Goal: Task Accomplishment & Management: Manage account settings

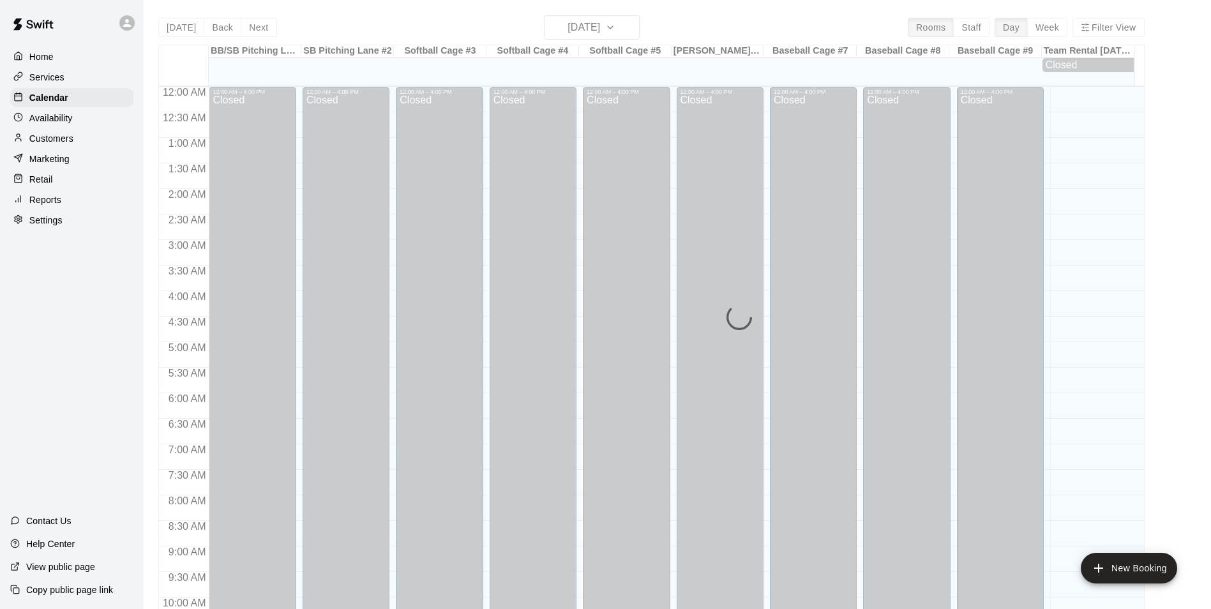
scroll to position [692, 0]
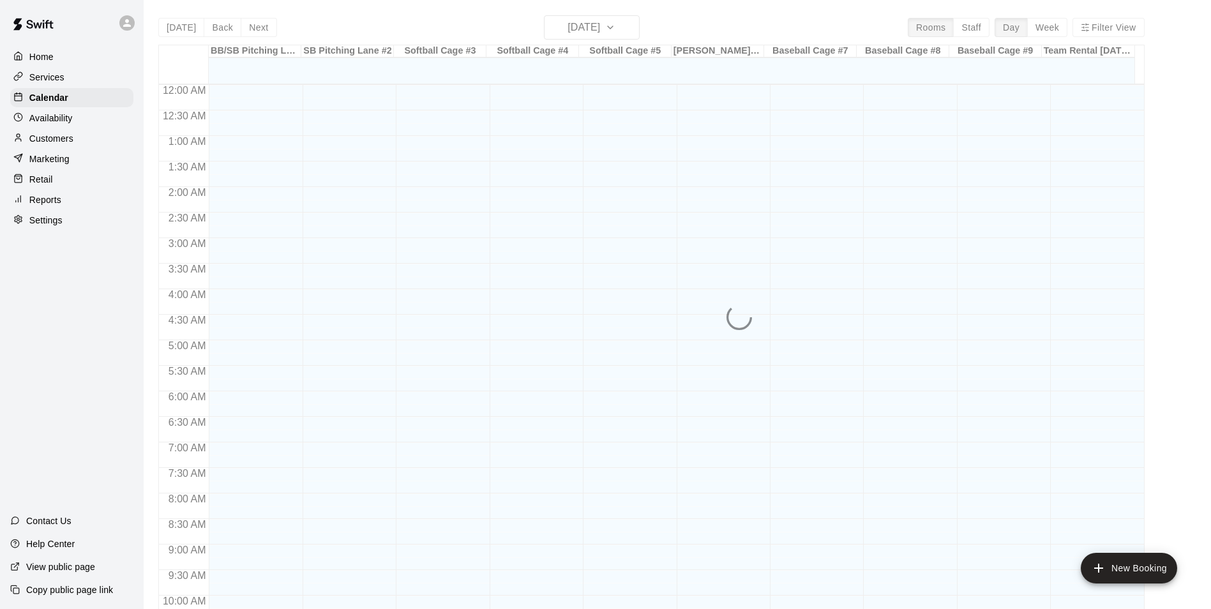
scroll to position [649, 0]
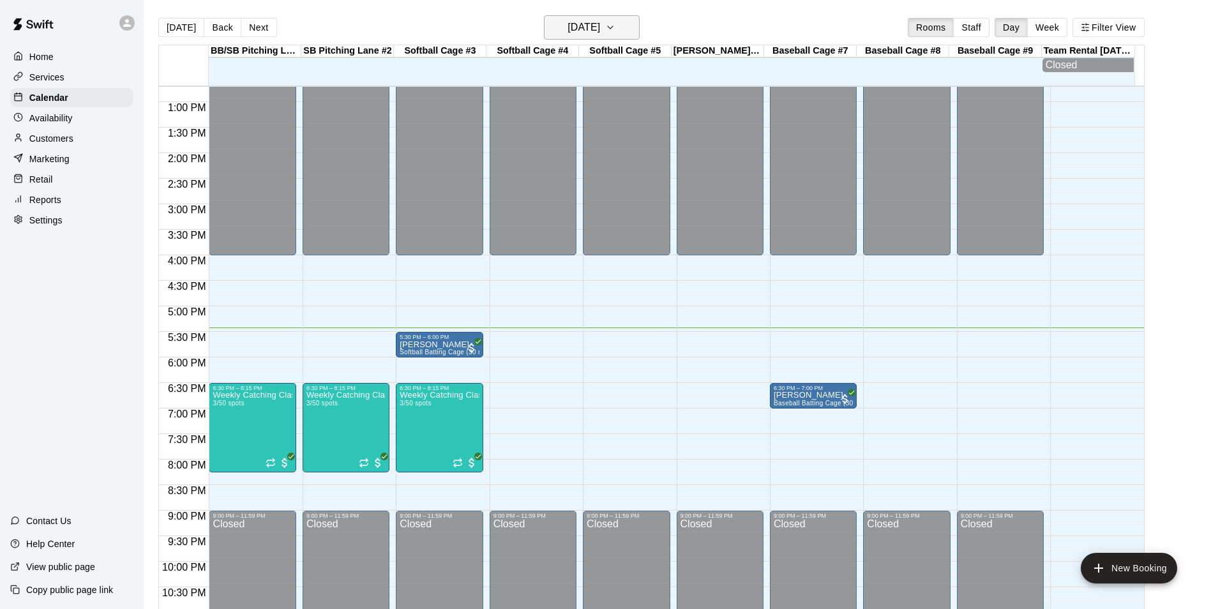
click at [615, 30] on icon "button" at bounding box center [610, 27] width 10 height 15
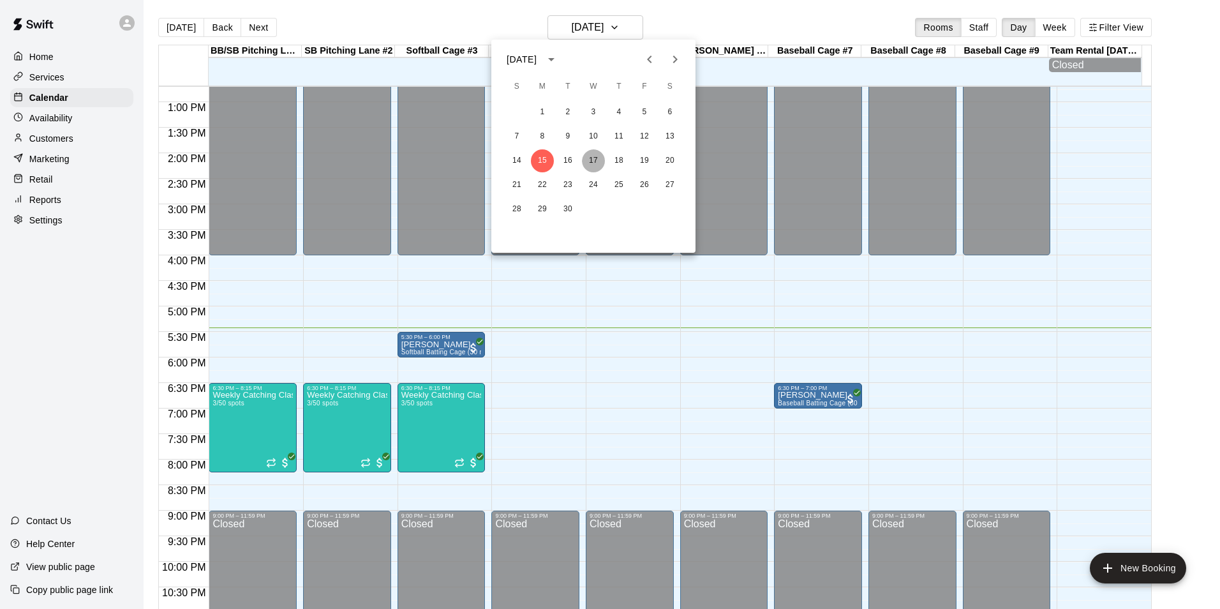
click at [592, 163] on button "17" at bounding box center [593, 160] width 23 height 23
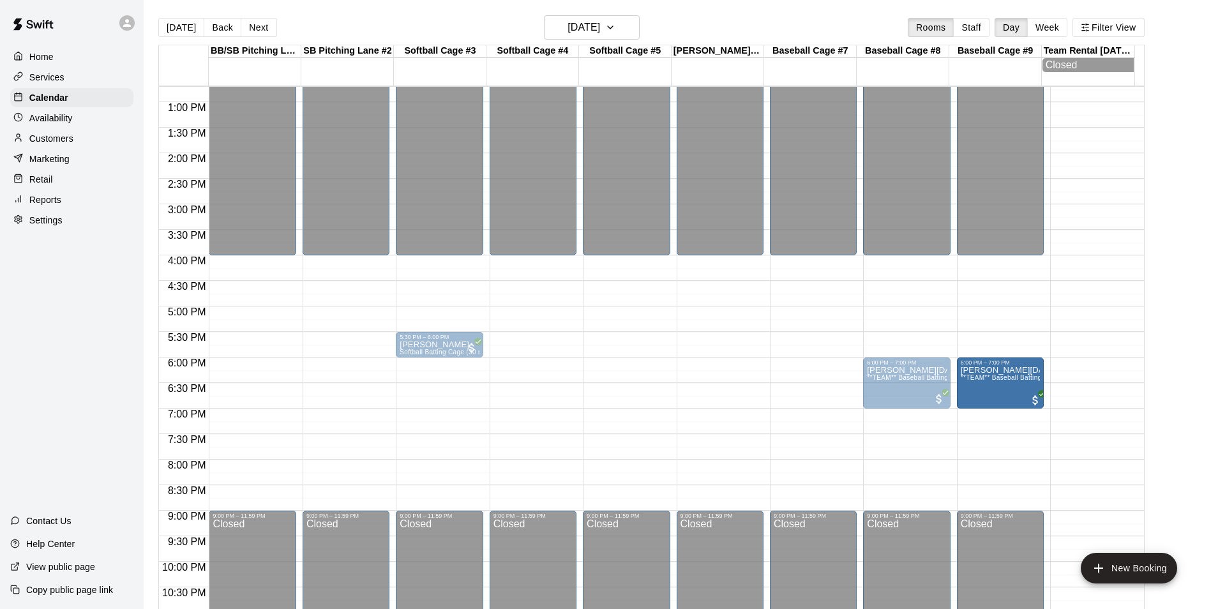
drag, startPoint x: 913, startPoint y: 440, endPoint x: 1013, endPoint y: 394, distance: 109.7
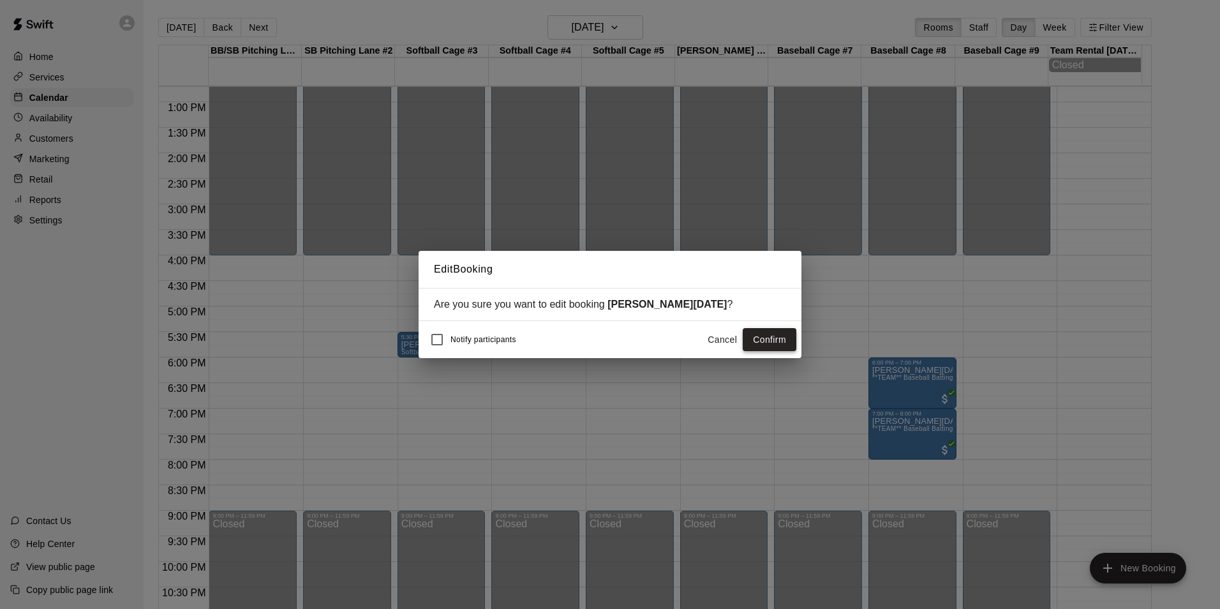
click at [767, 340] on button "Confirm" at bounding box center [770, 340] width 54 height 24
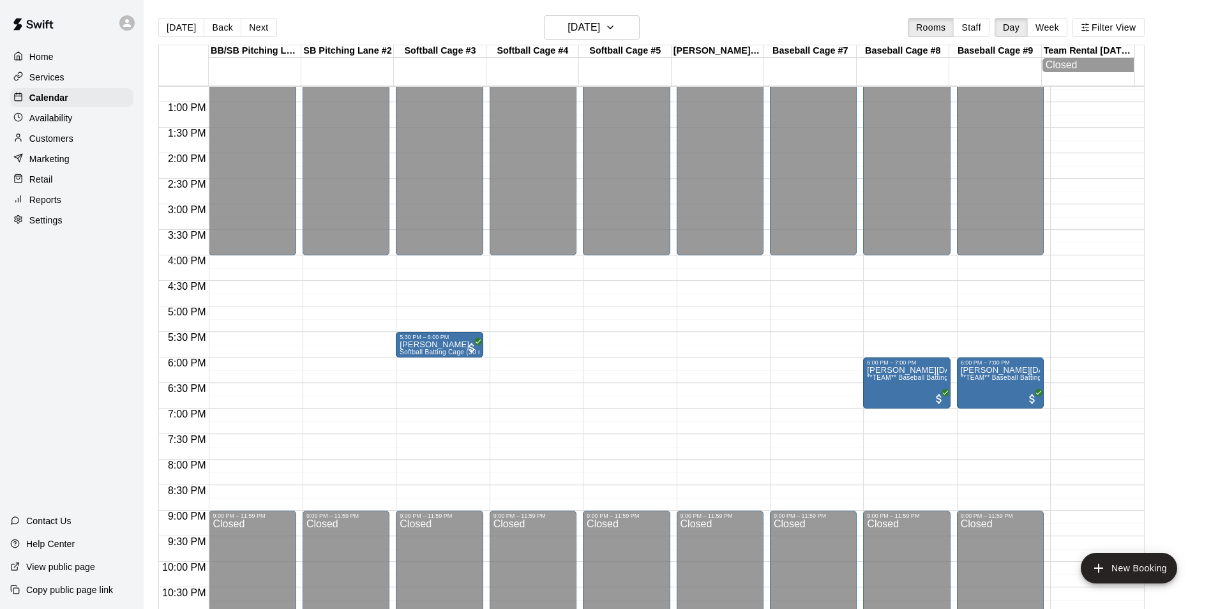
click at [232, 414] on div "12:00 AM – 4:00 PM Closed 9:00 PM – 11:59 PM Closed" at bounding box center [252, 51] width 87 height 1226
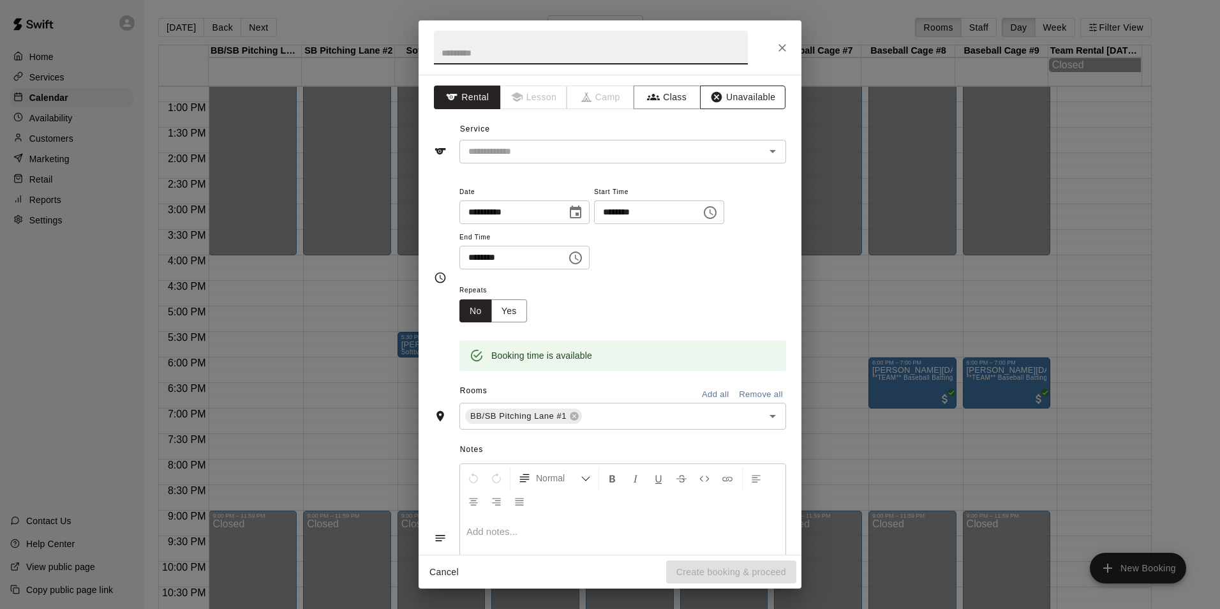
click at [725, 97] on button "Unavailable" at bounding box center [743, 98] width 86 height 24
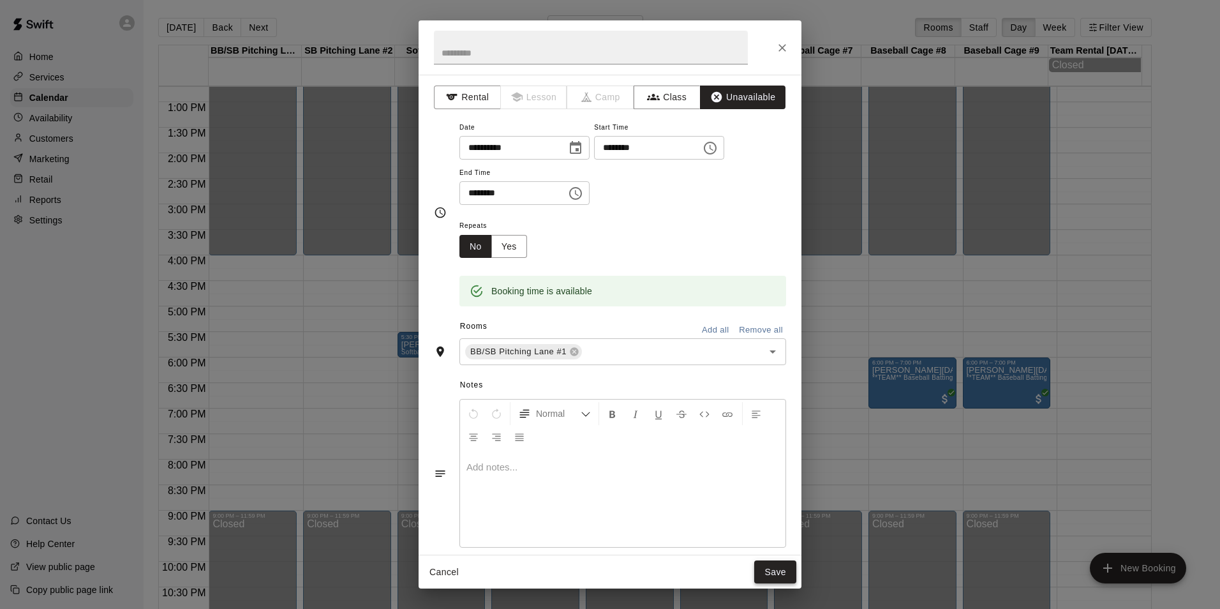
click at [773, 566] on button "Save" at bounding box center [775, 572] width 42 height 24
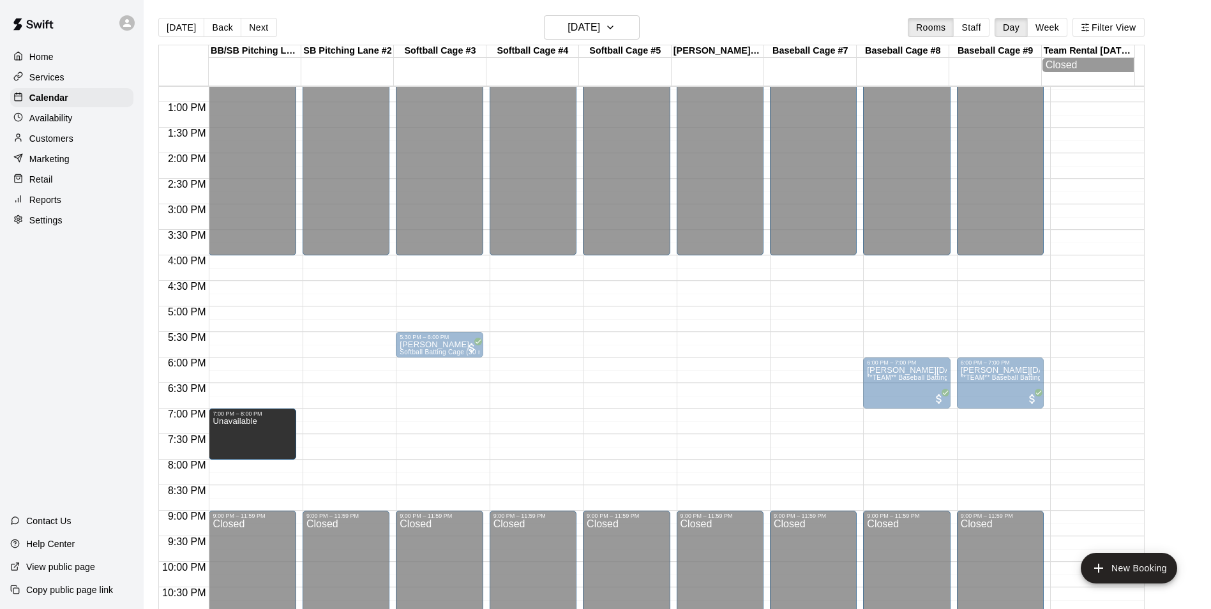
drag, startPoint x: 253, startPoint y: 433, endPoint x: 255, endPoint y: 465, distance: 31.9
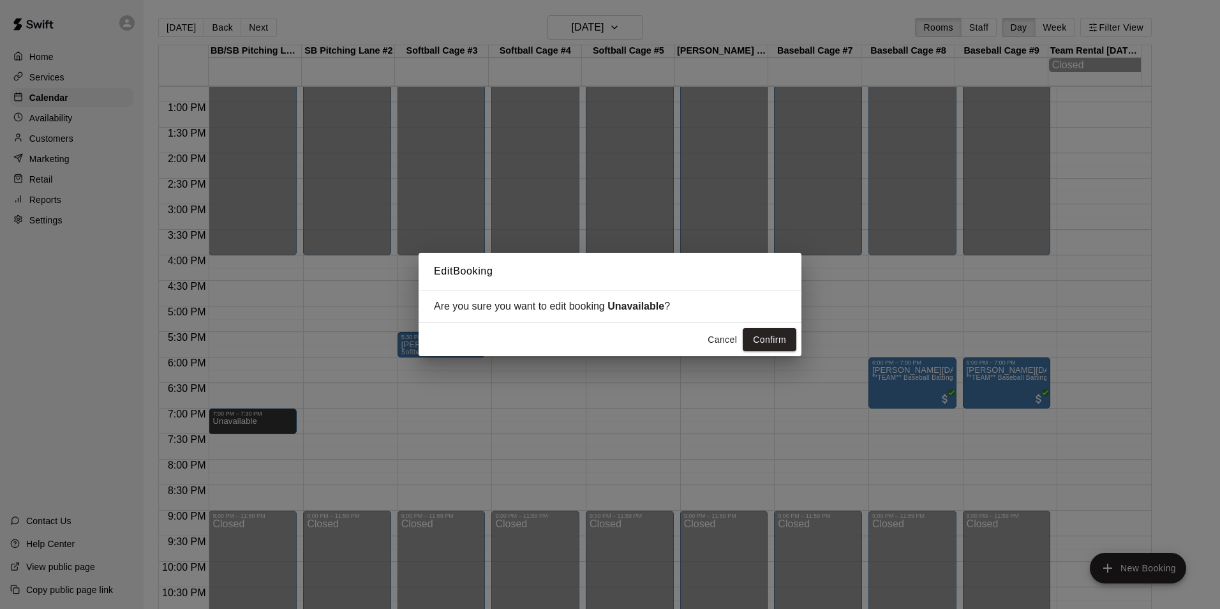
click at [775, 329] on button "Confirm" at bounding box center [770, 340] width 54 height 24
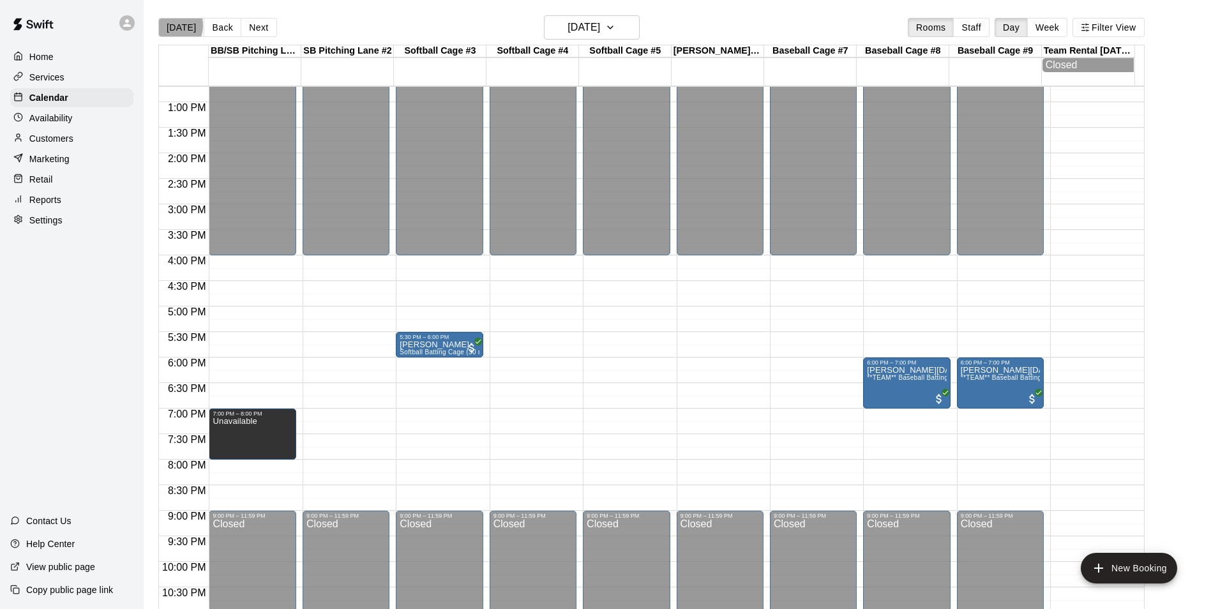
click at [169, 25] on button "[DATE]" at bounding box center [181, 27] width 46 height 19
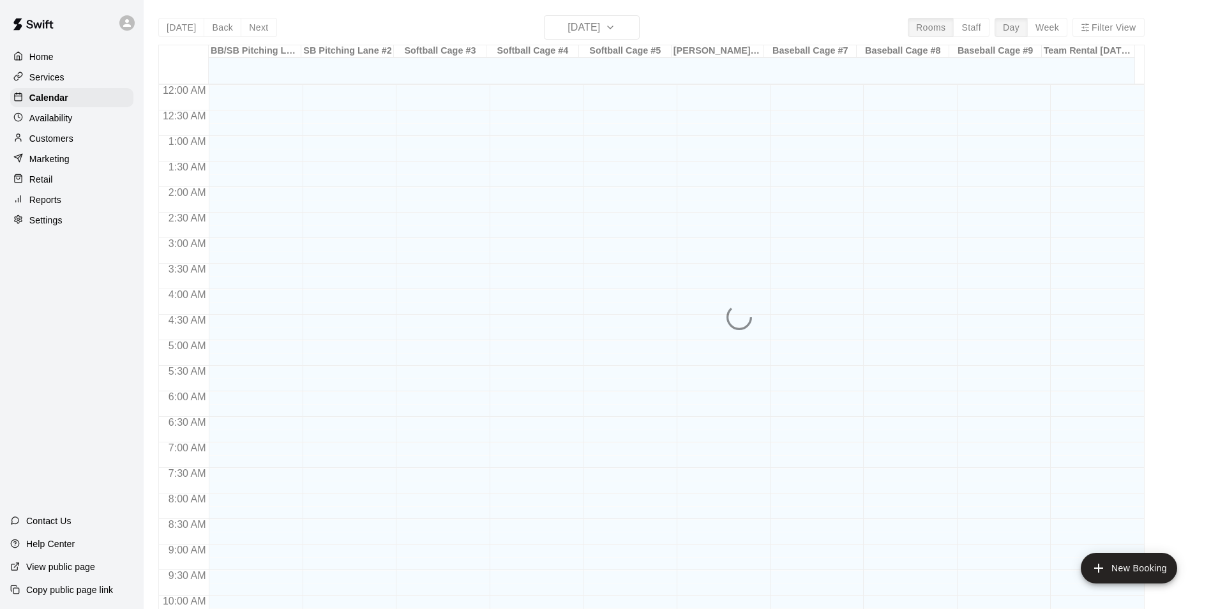
scroll to position [649, 0]
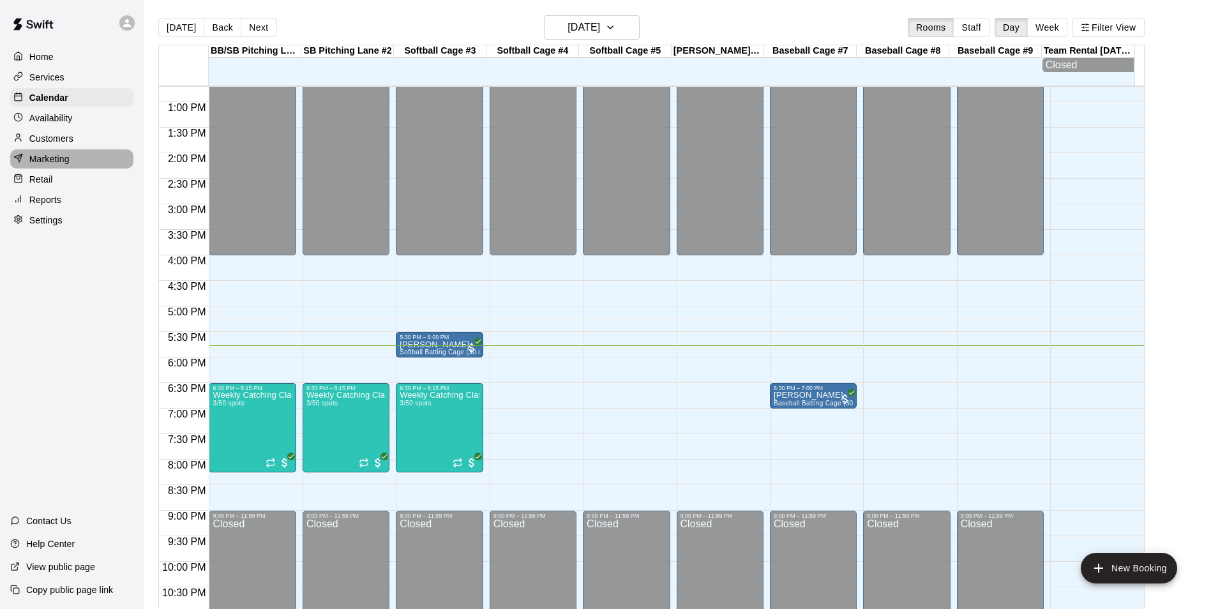
click at [51, 154] on div "Marketing" at bounding box center [71, 158] width 123 height 19
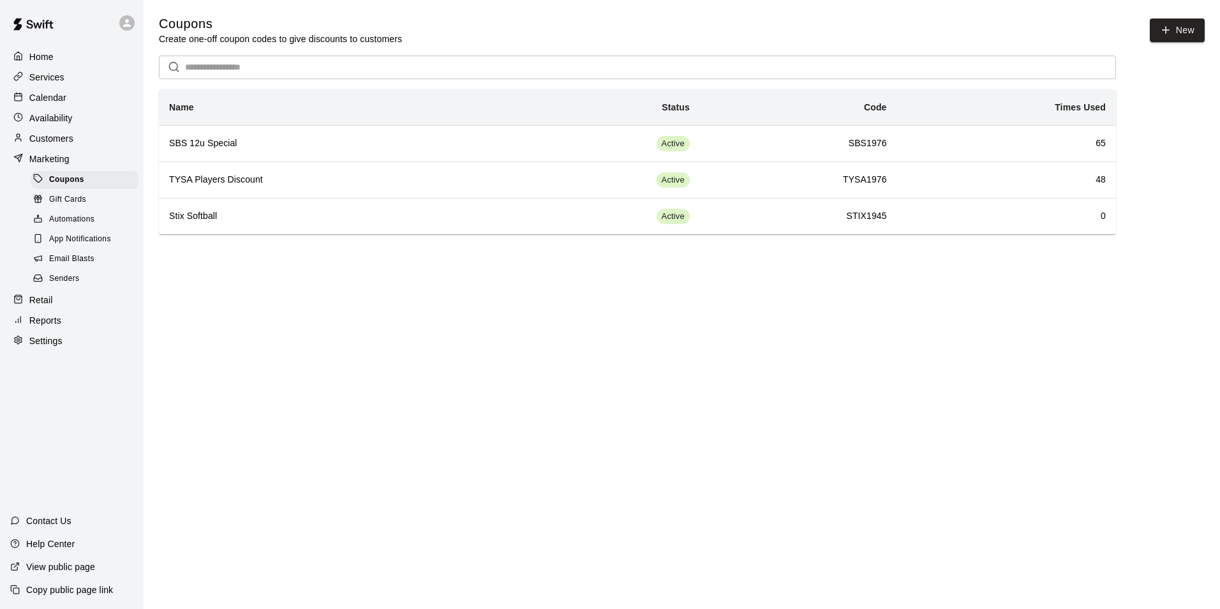
click at [64, 261] on span "Email Blasts" at bounding box center [71, 259] width 45 height 13
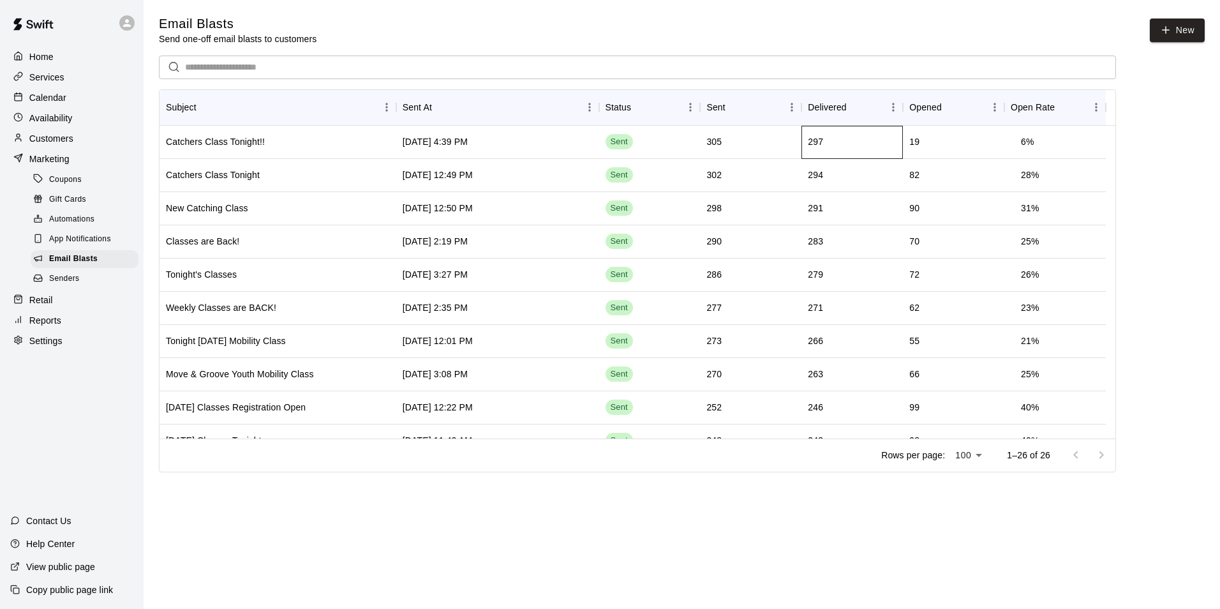
click at [880, 146] on div "297" at bounding box center [852, 142] width 101 height 33
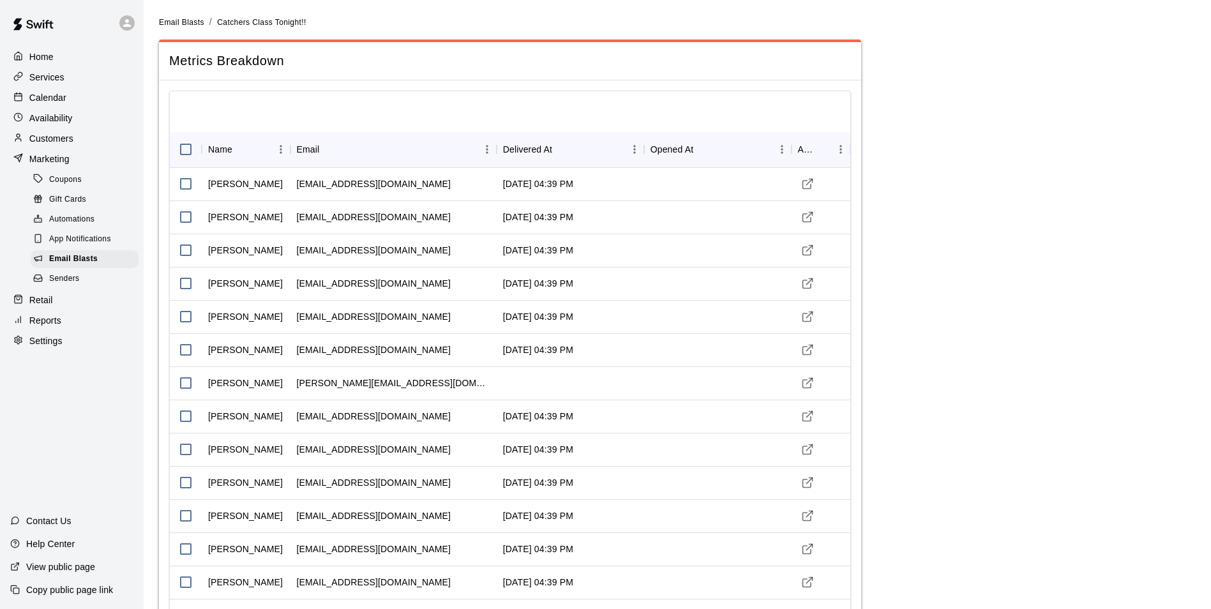
click at [41, 51] on p "Home" at bounding box center [41, 56] width 24 height 13
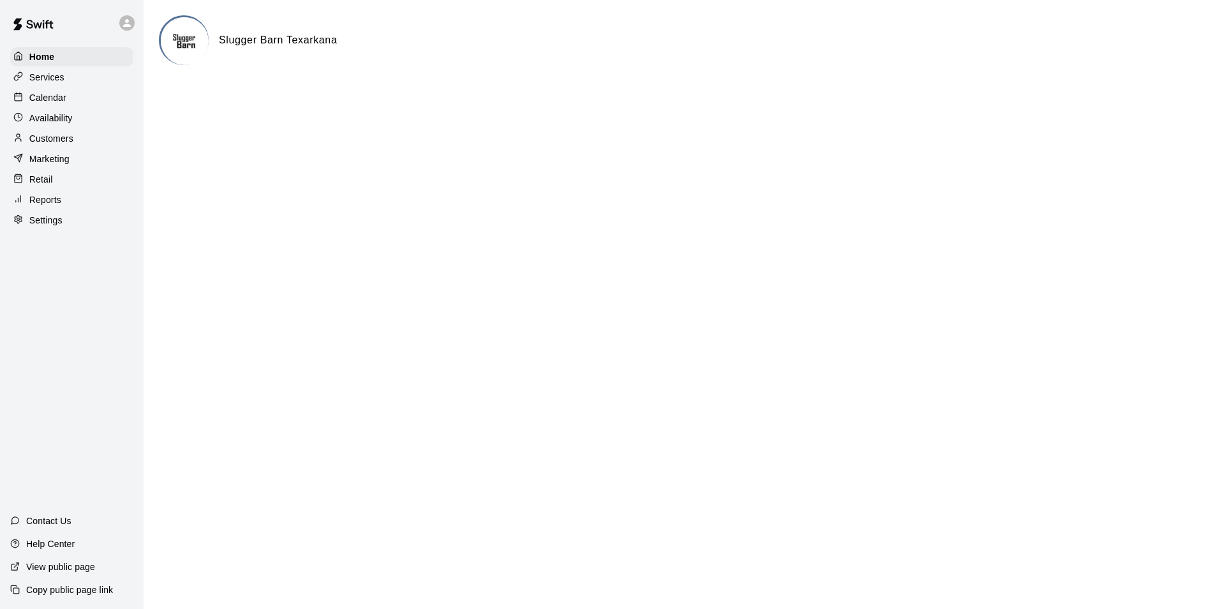
click at [64, 103] on p "Calendar" at bounding box center [47, 97] width 37 height 13
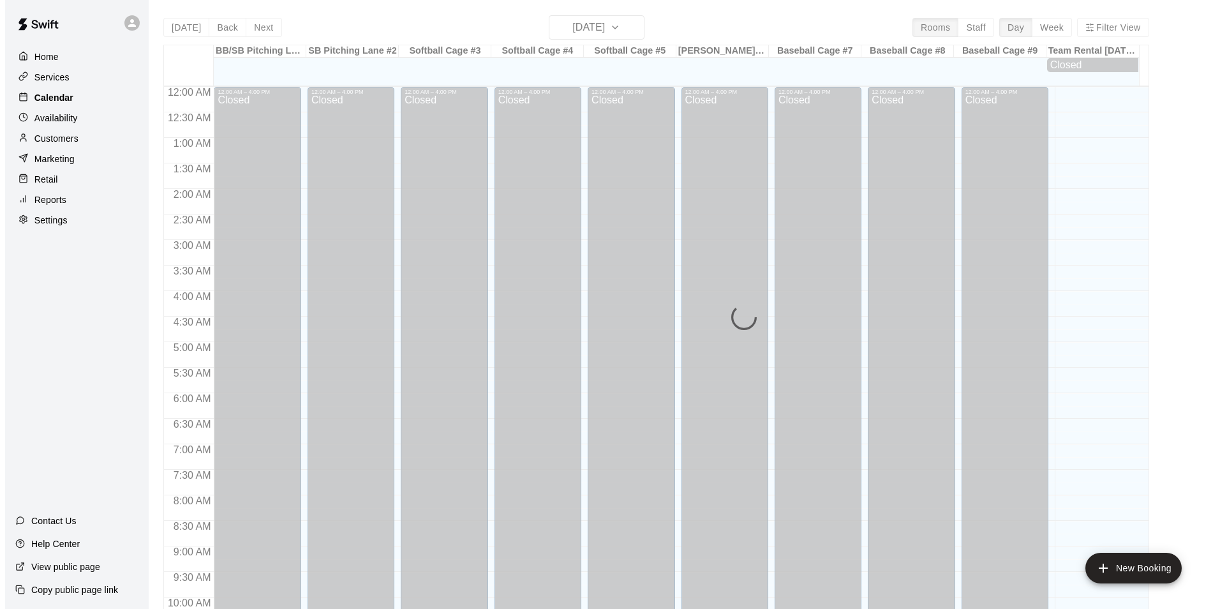
scroll to position [649, 0]
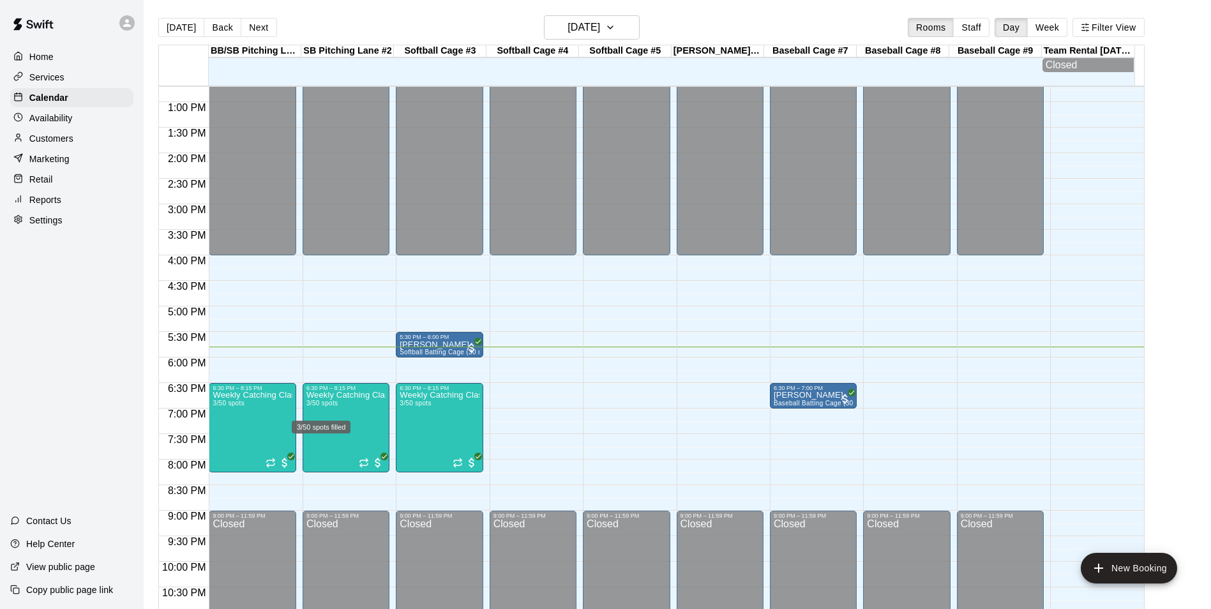
click at [331, 428] on div "3/50 spots filled" at bounding box center [321, 427] width 59 height 13
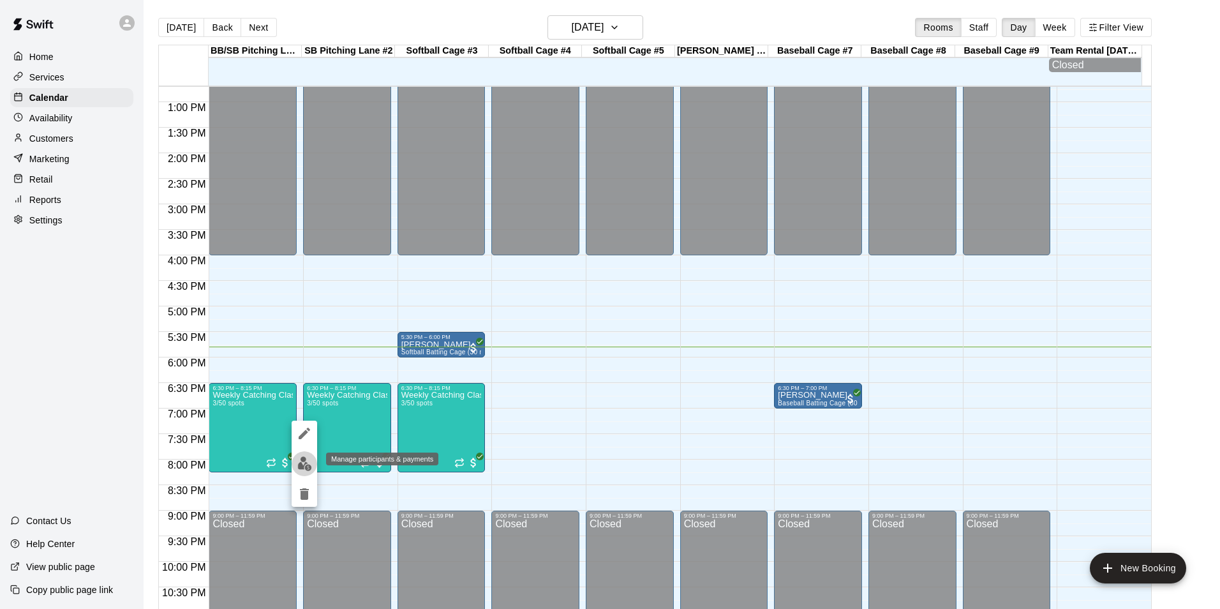
click at [311, 461] on img "edit" at bounding box center [304, 463] width 15 height 15
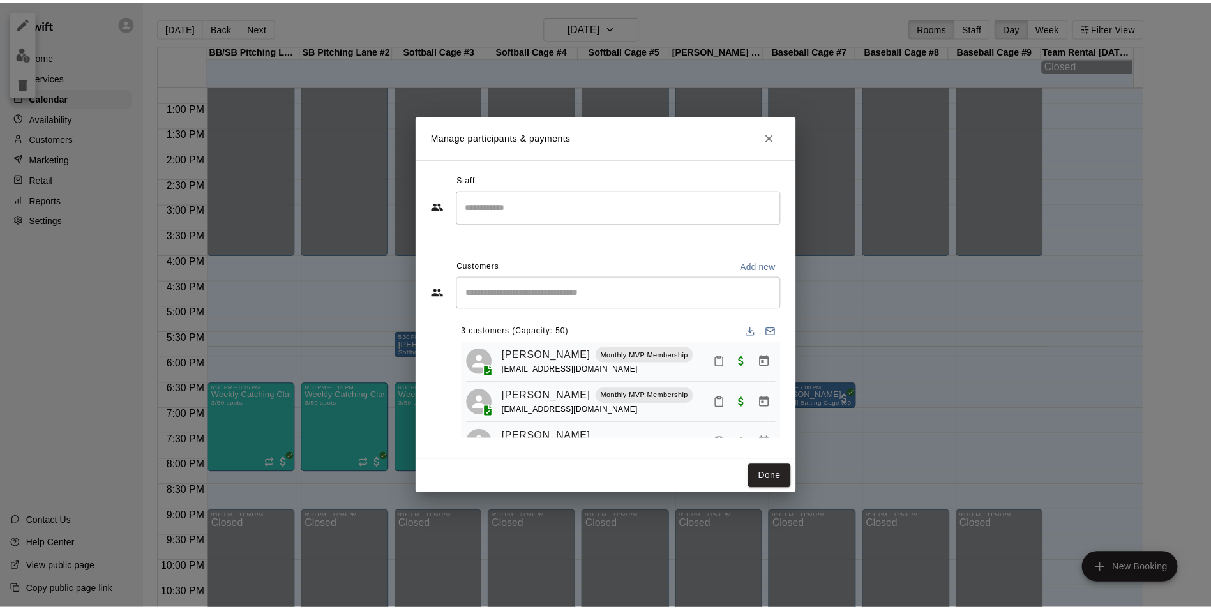
scroll to position [36, 0]
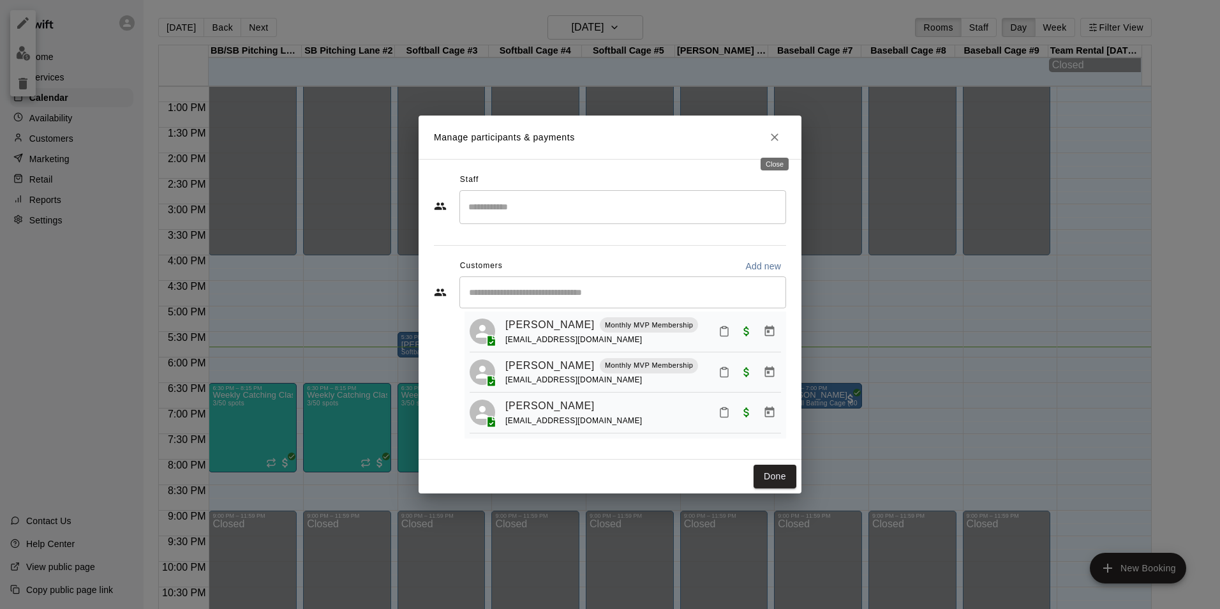
click at [780, 133] on icon "Close" at bounding box center [775, 137] width 13 height 13
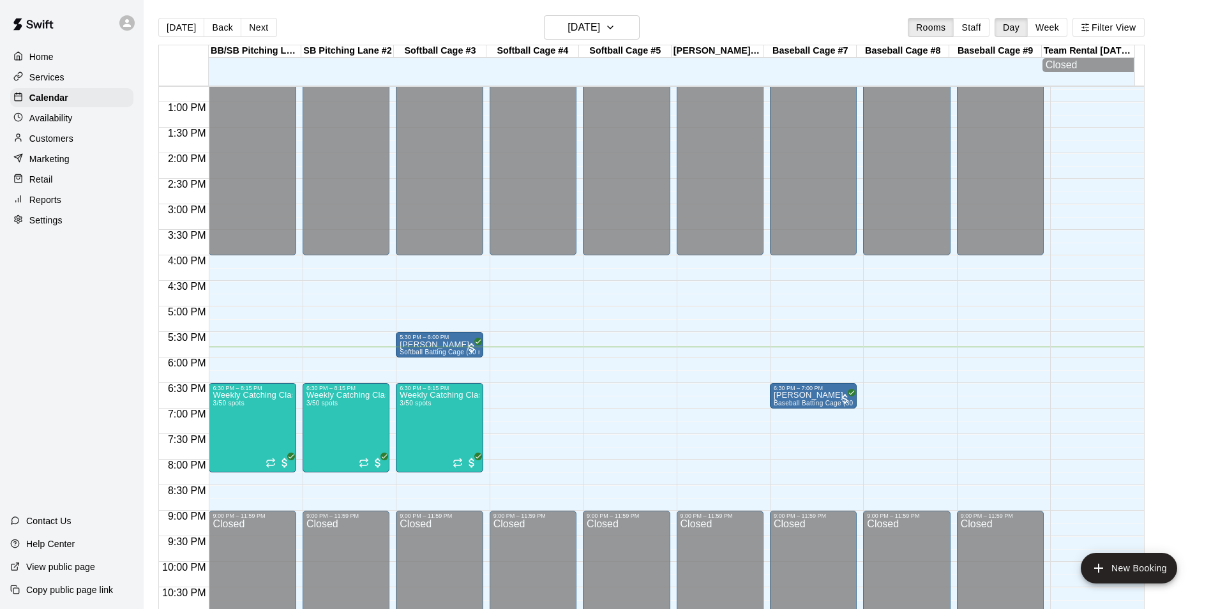
click at [57, 151] on div "Home Services Calendar Availability Customers Marketing Retail Reports Settings" at bounding box center [72, 138] width 144 height 185
click at [59, 136] on p "Customers" at bounding box center [51, 138] width 44 height 13
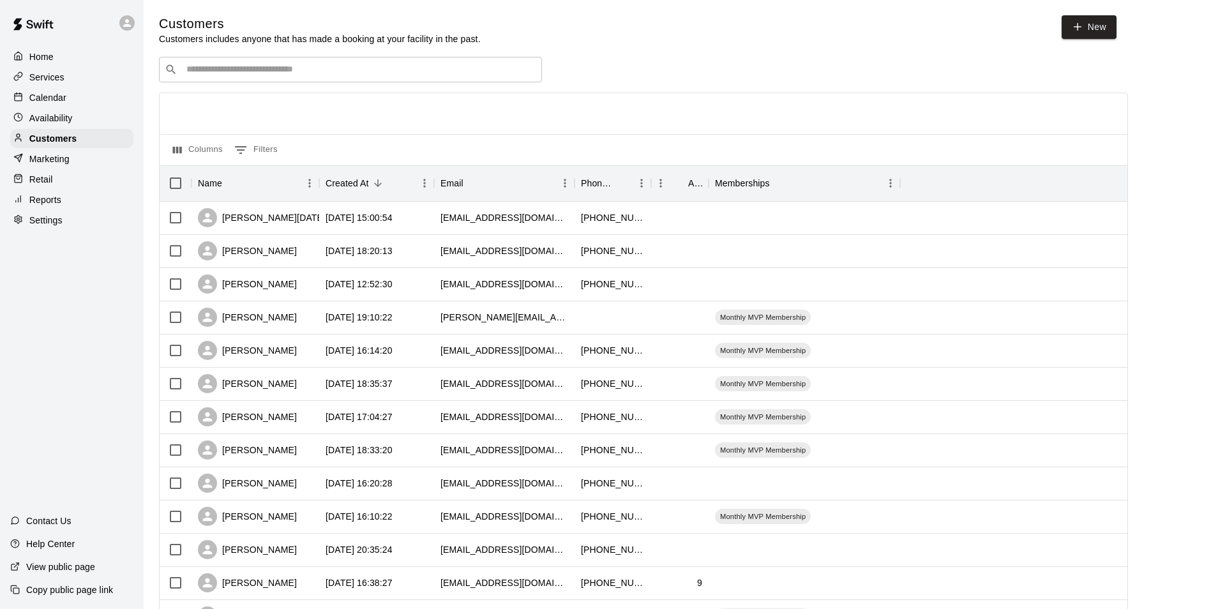
click at [287, 70] on input "Search customers by name or email" at bounding box center [360, 69] width 354 height 13
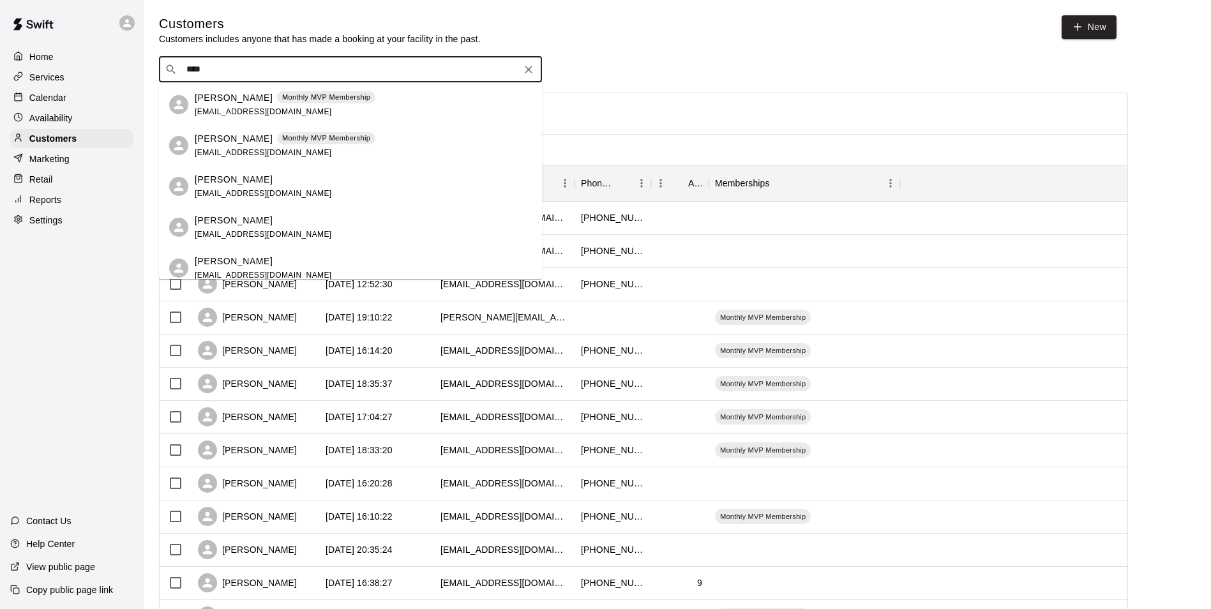
type input "*****"
click at [223, 146] on div "Kyler Ford shandiford@gmail.com" at bounding box center [263, 145] width 137 height 27
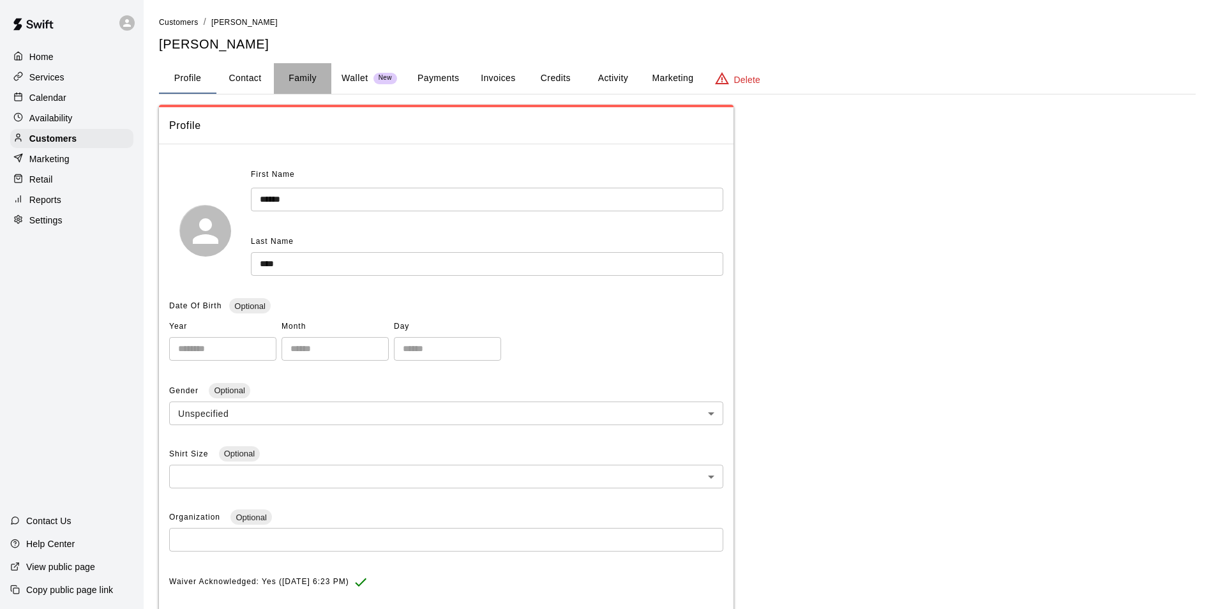
click at [305, 73] on button "Family" at bounding box center [302, 78] width 57 height 31
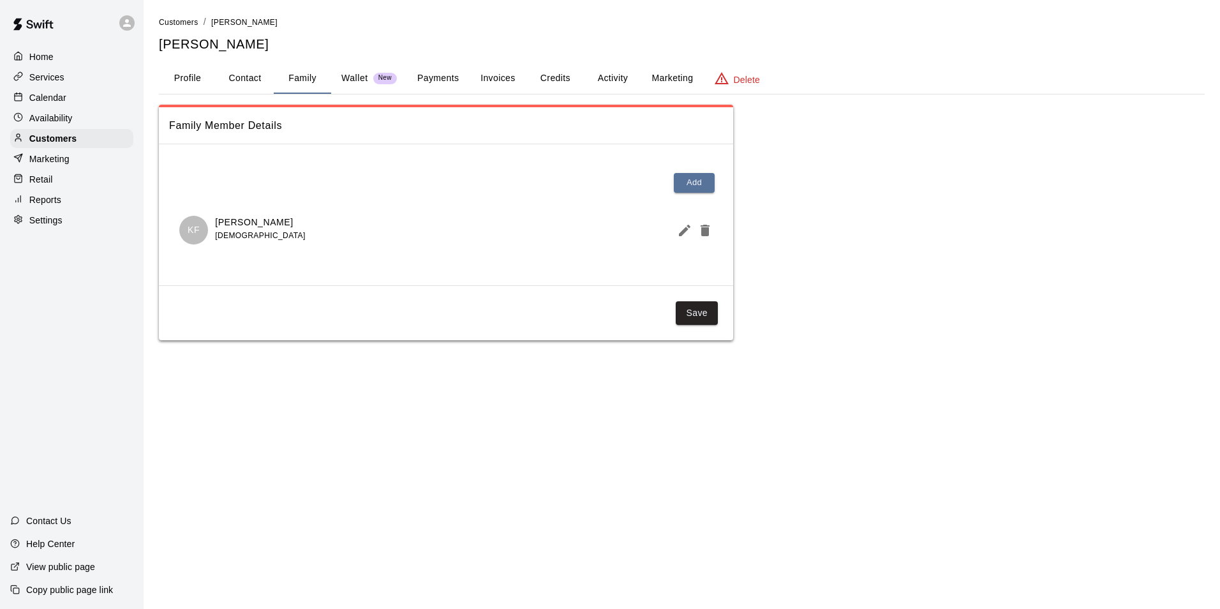
click at [45, 98] on p "Calendar" at bounding box center [47, 97] width 37 height 13
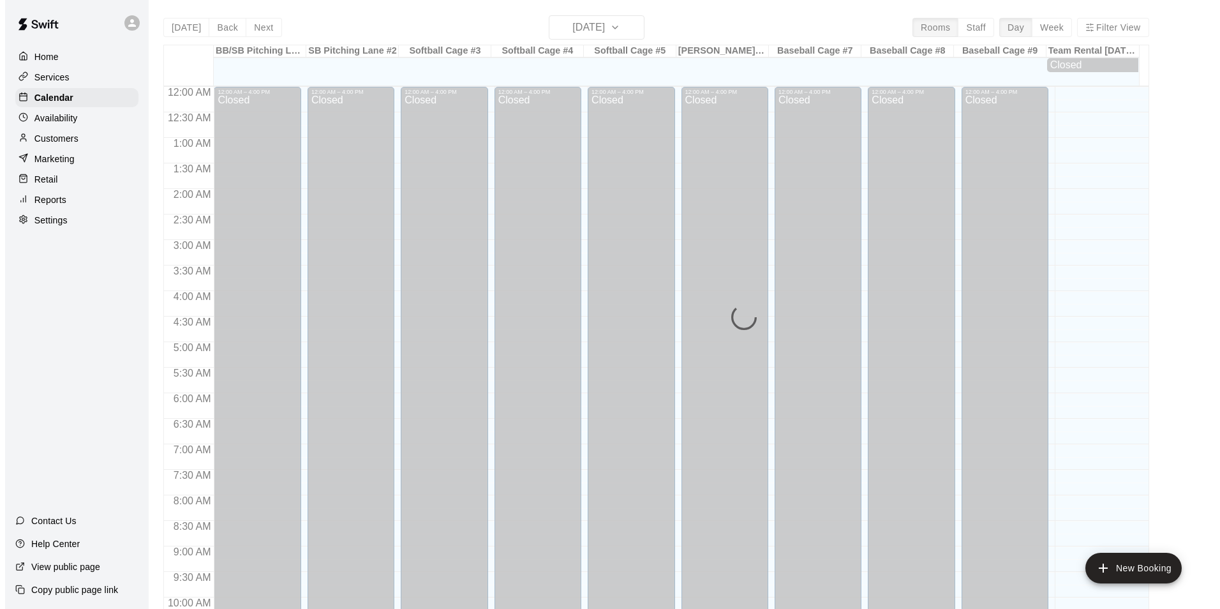
scroll to position [649, 0]
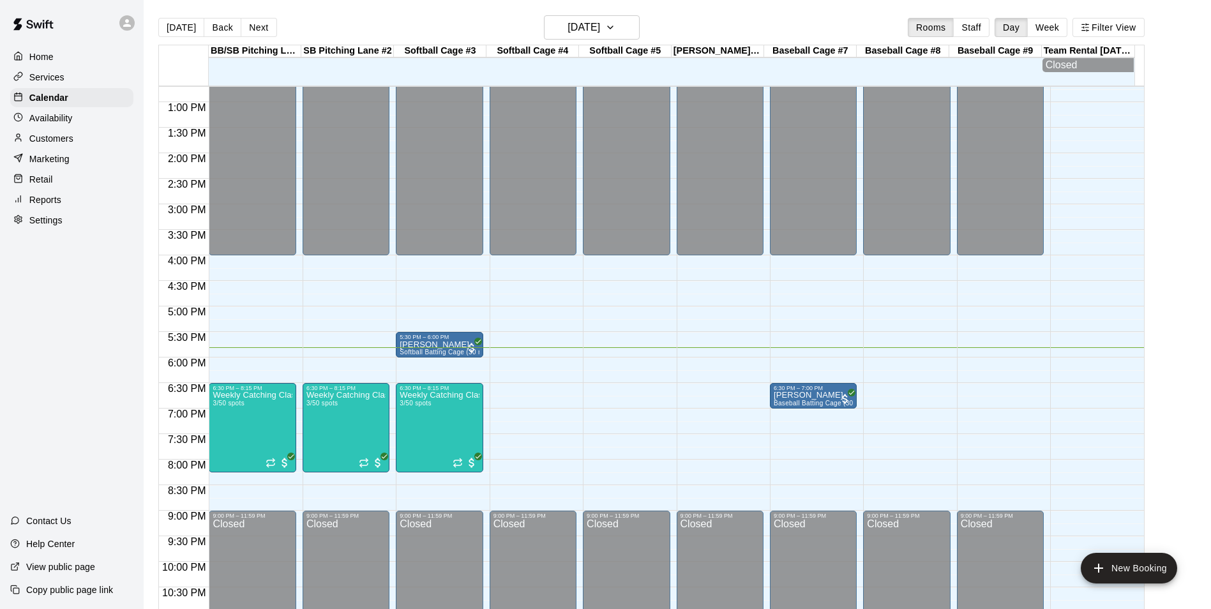
click at [1177, 221] on main "Today Back Next Monday Sep 15 Rooms Staff Day Week Filter View BB/SB Pitching L…" at bounding box center [677, 319] width 1057 height 609
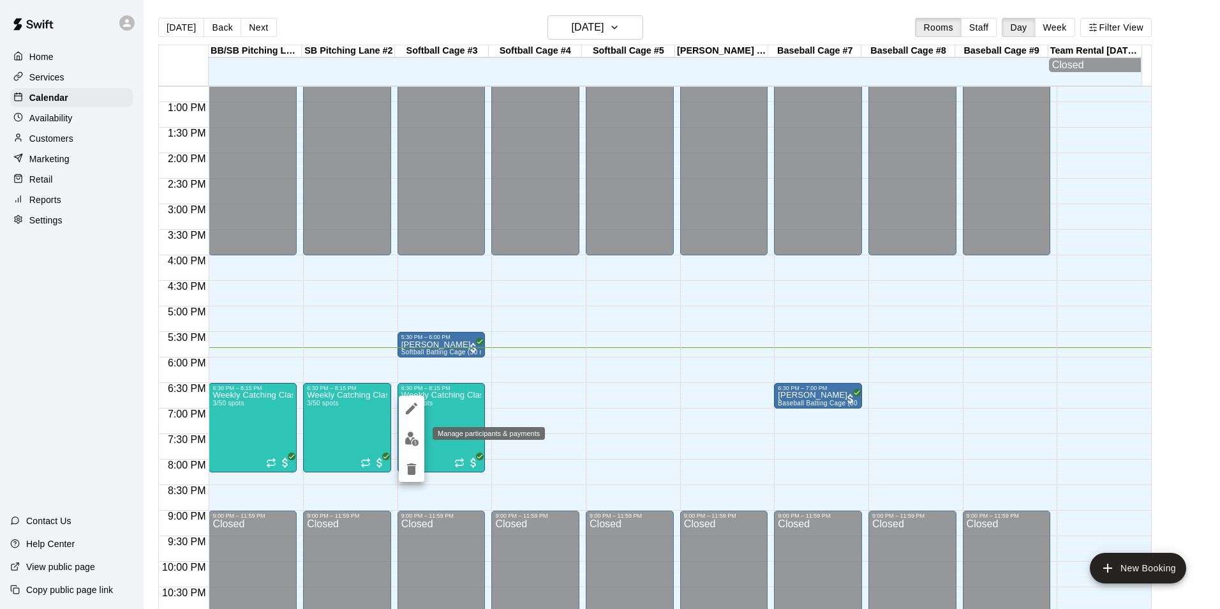
click at [410, 439] on img "edit" at bounding box center [412, 439] width 15 height 15
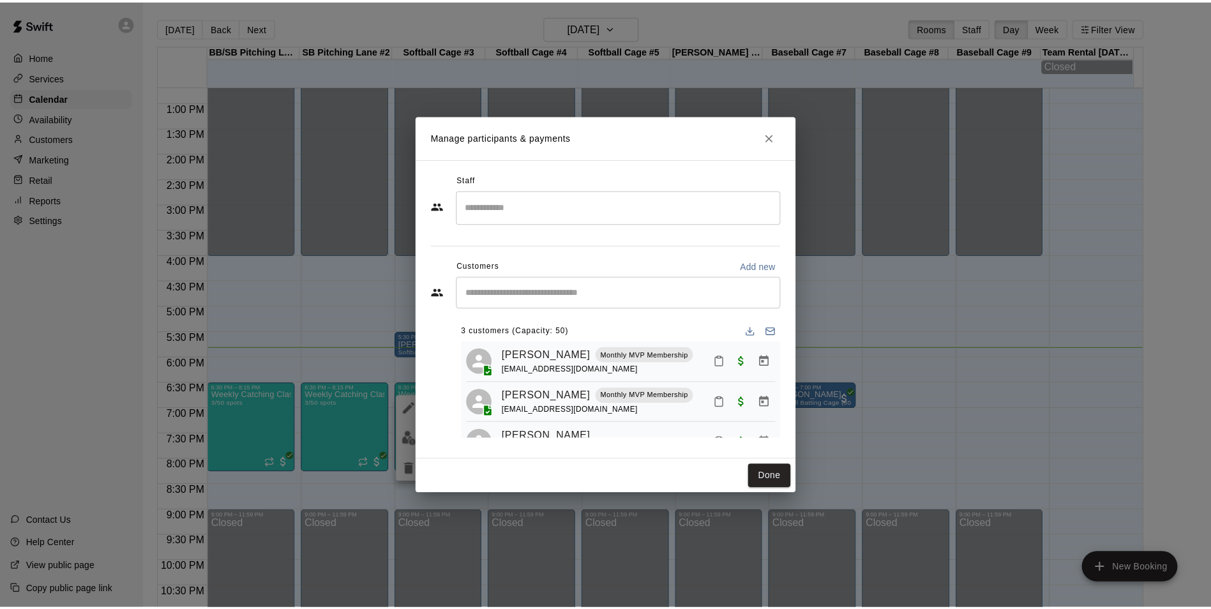
scroll to position [36, 0]
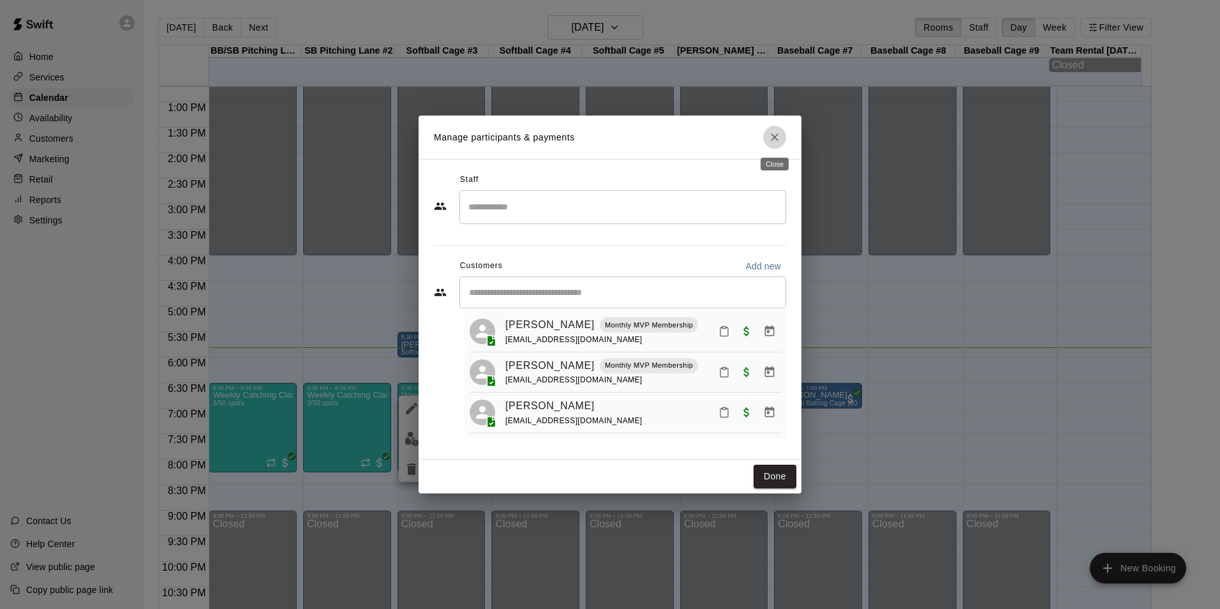
click at [775, 133] on icon "Close" at bounding box center [775, 137] width 13 height 13
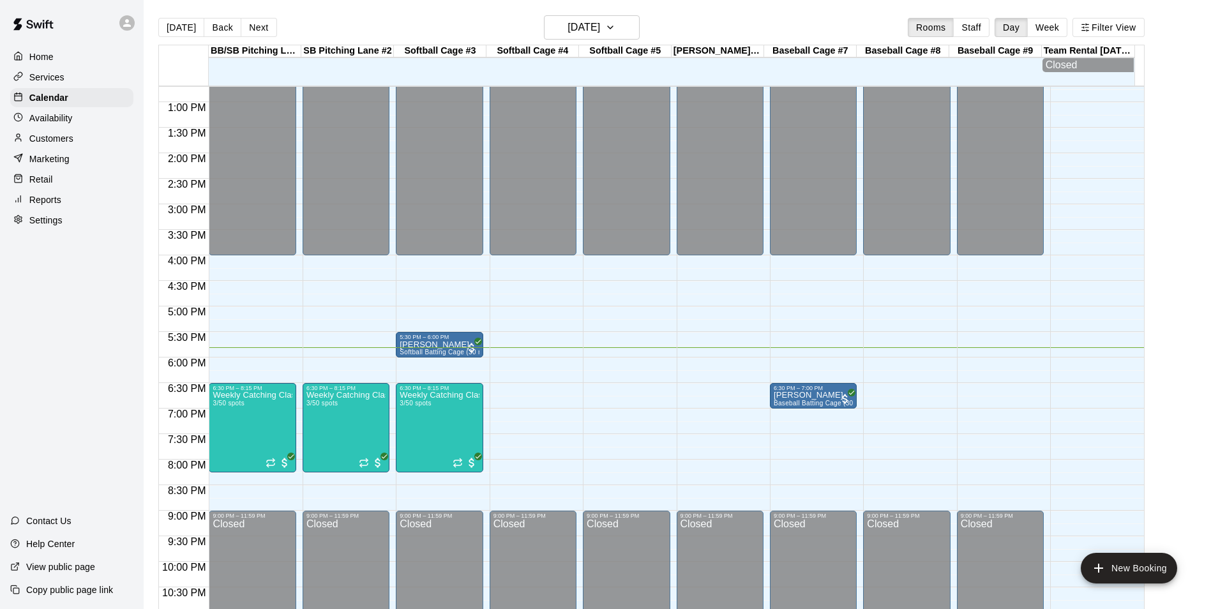
click at [1154, 232] on div "Today Back Next Monday Sep 15 Rooms Staff Day Week Filter View BB/SB Pitching L…" at bounding box center [651, 319] width 1005 height 609
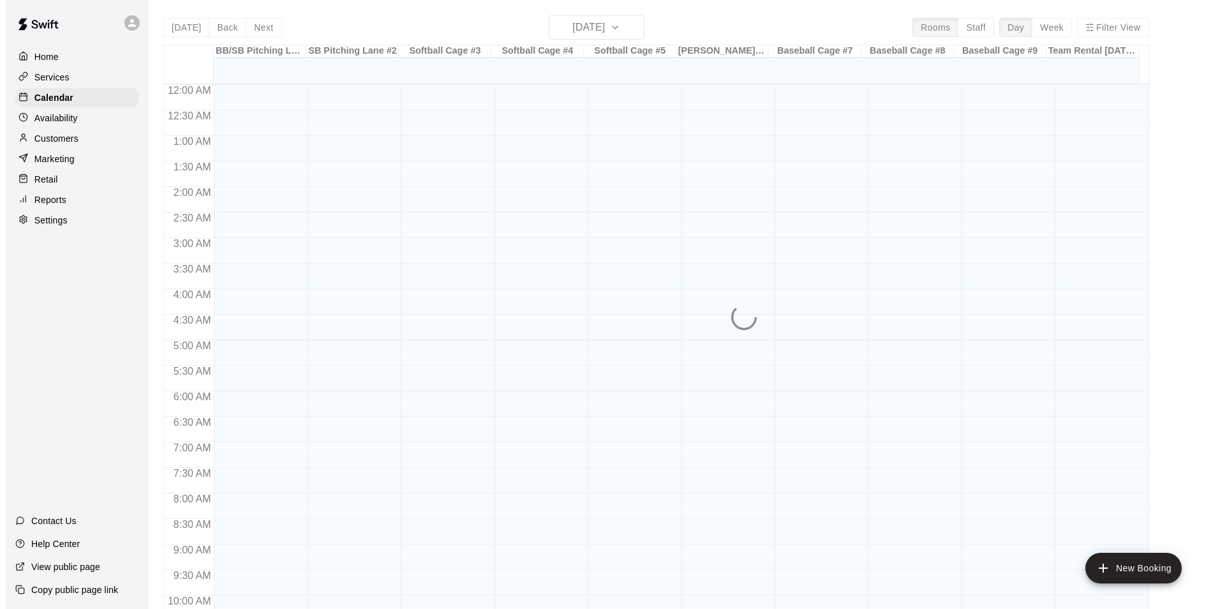
scroll to position [649, 0]
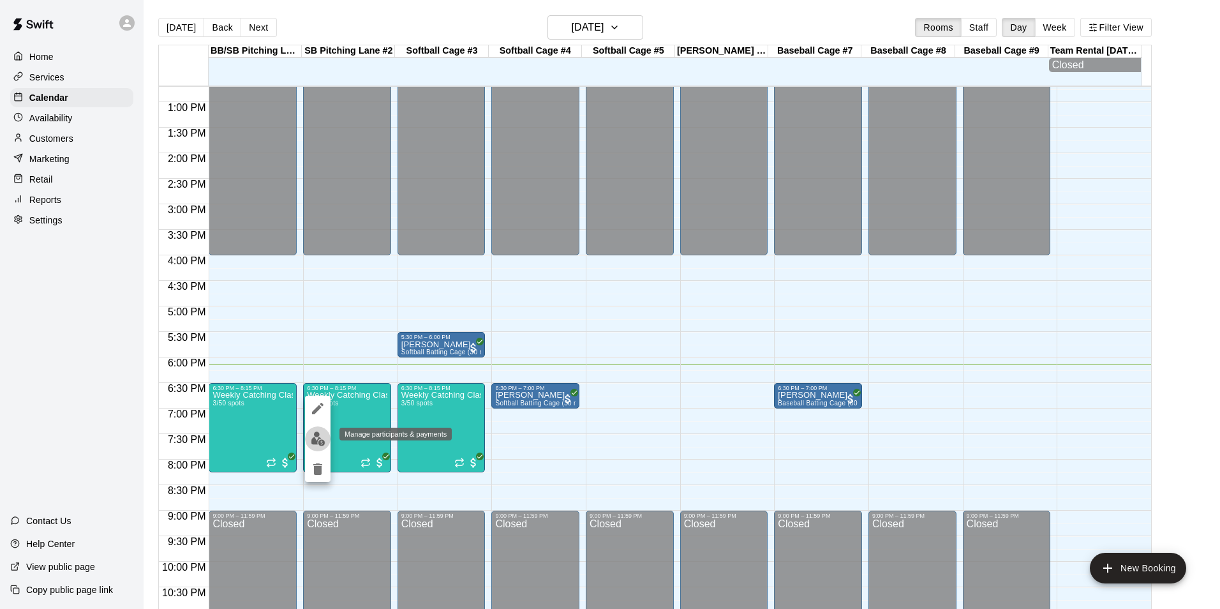
click at [322, 434] on img "edit" at bounding box center [318, 439] width 15 height 15
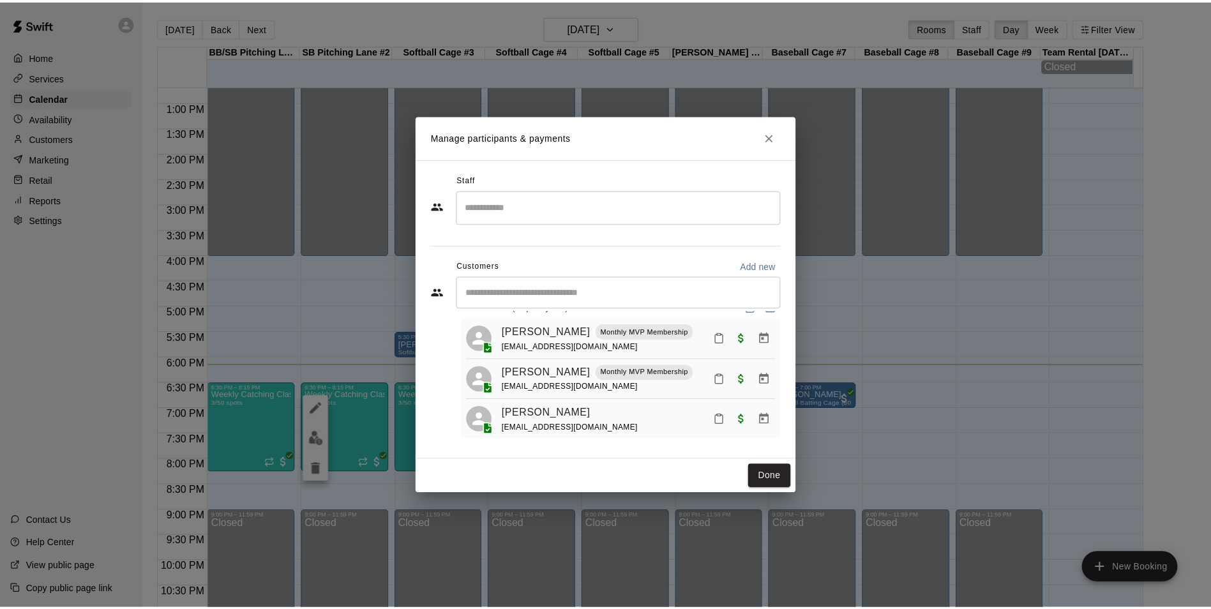
scroll to position [36, 0]
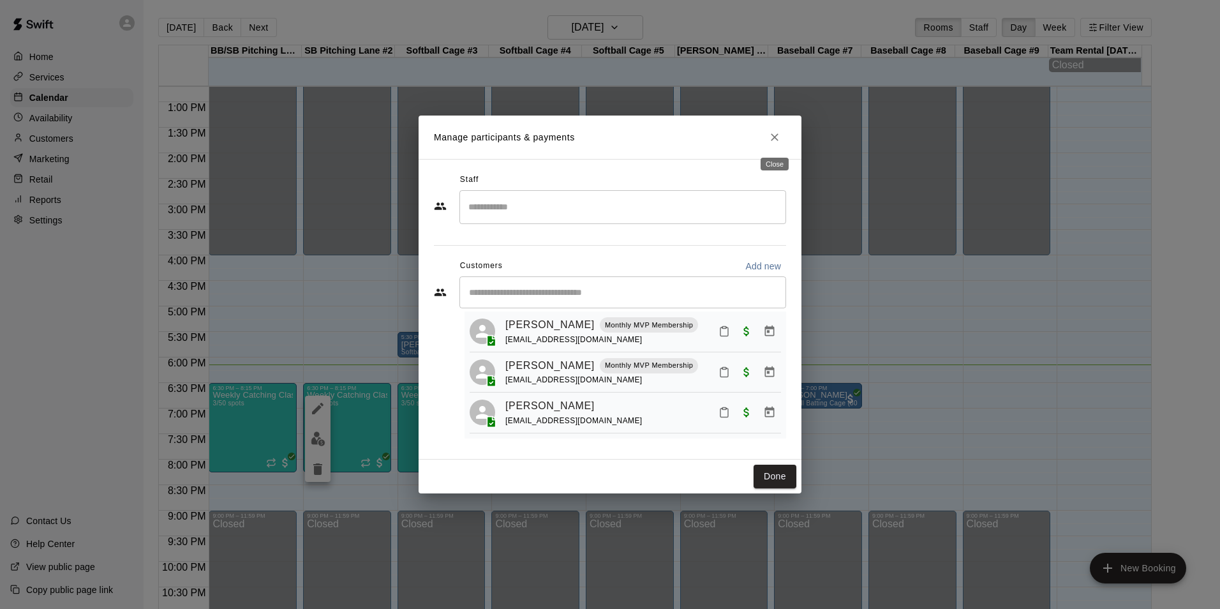
click at [769, 144] on icon "Close" at bounding box center [775, 137] width 13 height 13
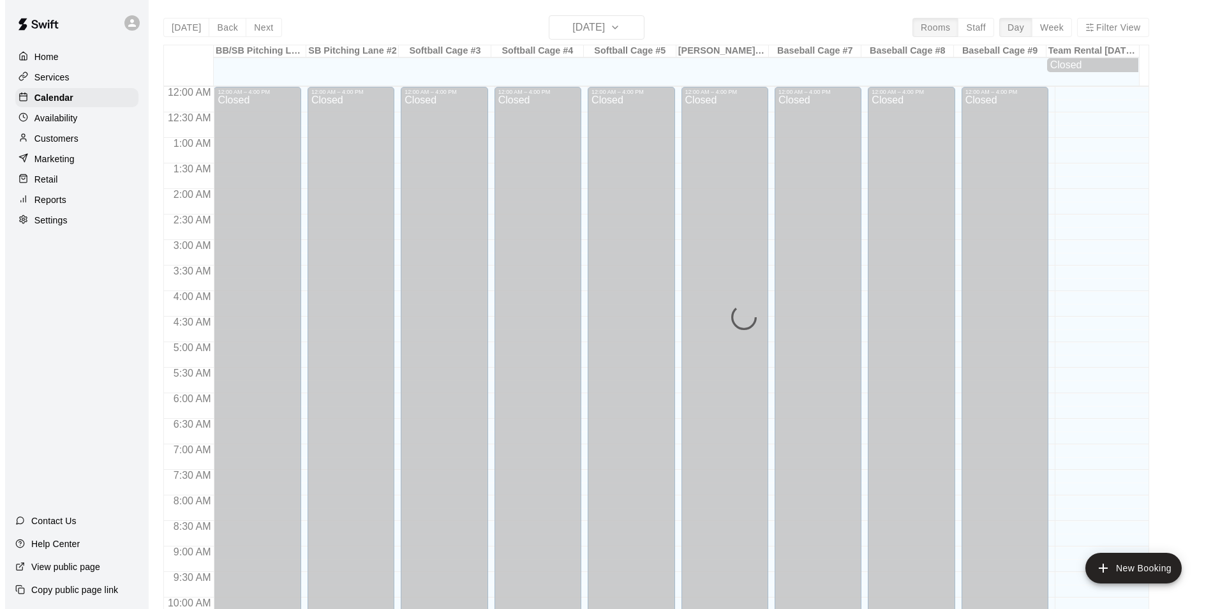
scroll to position [649, 0]
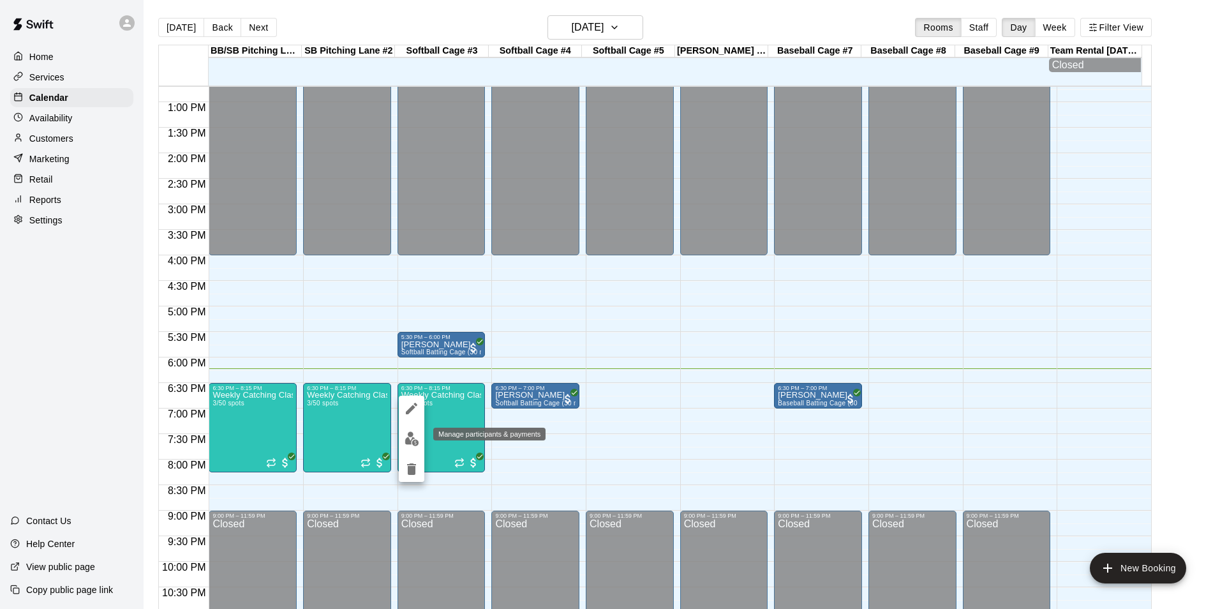
click at [407, 440] on img "edit" at bounding box center [412, 439] width 15 height 15
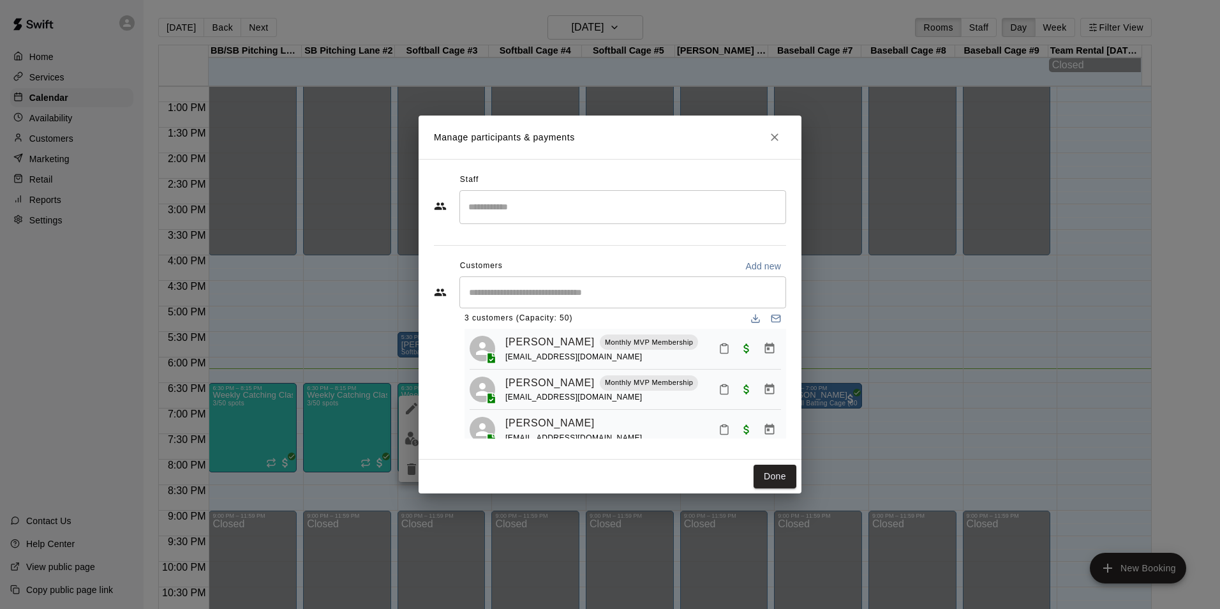
scroll to position [0, 0]
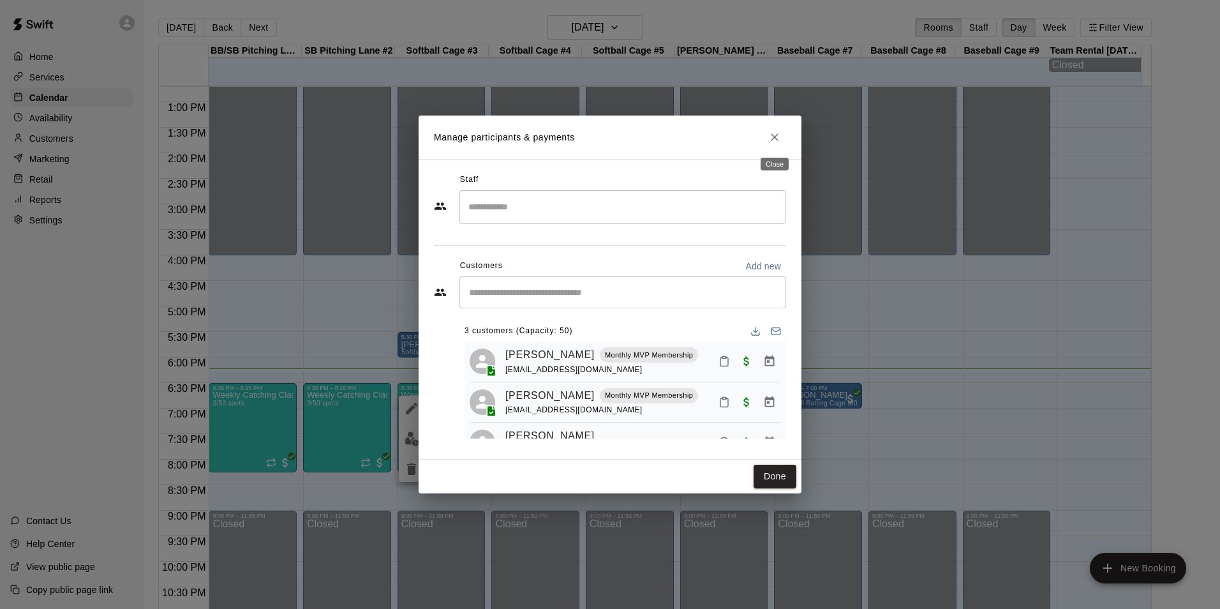
click at [774, 132] on icon "Close" at bounding box center [775, 137] width 13 height 13
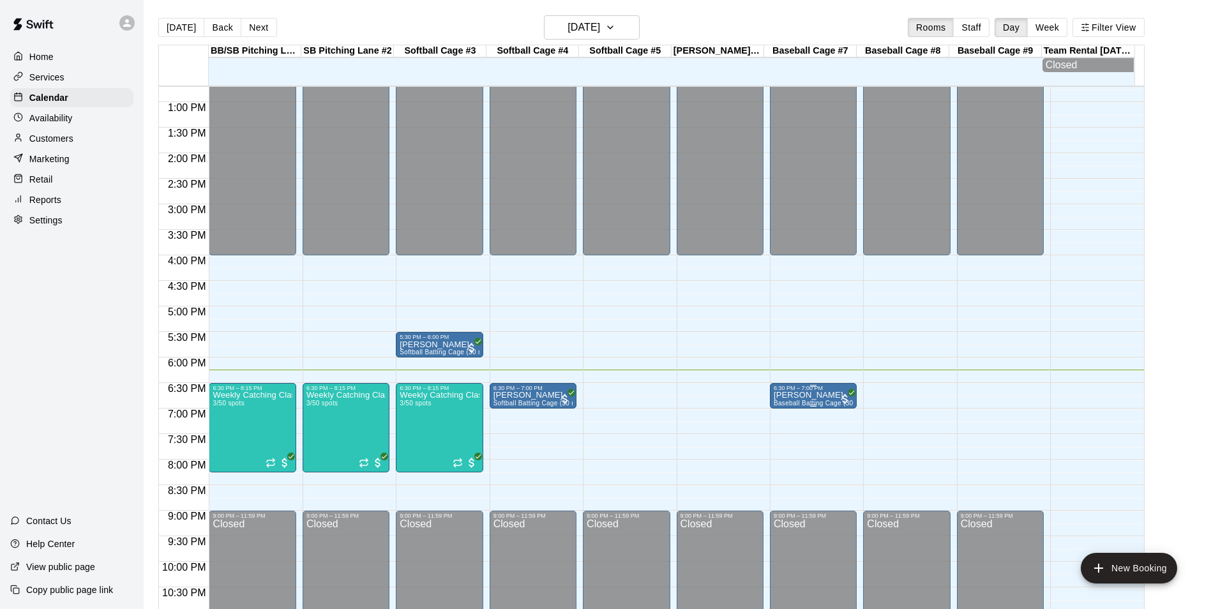
click at [822, 391] on div "6:30 PM – 7:00 PM" at bounding box center [813, 388] width 79 height 6
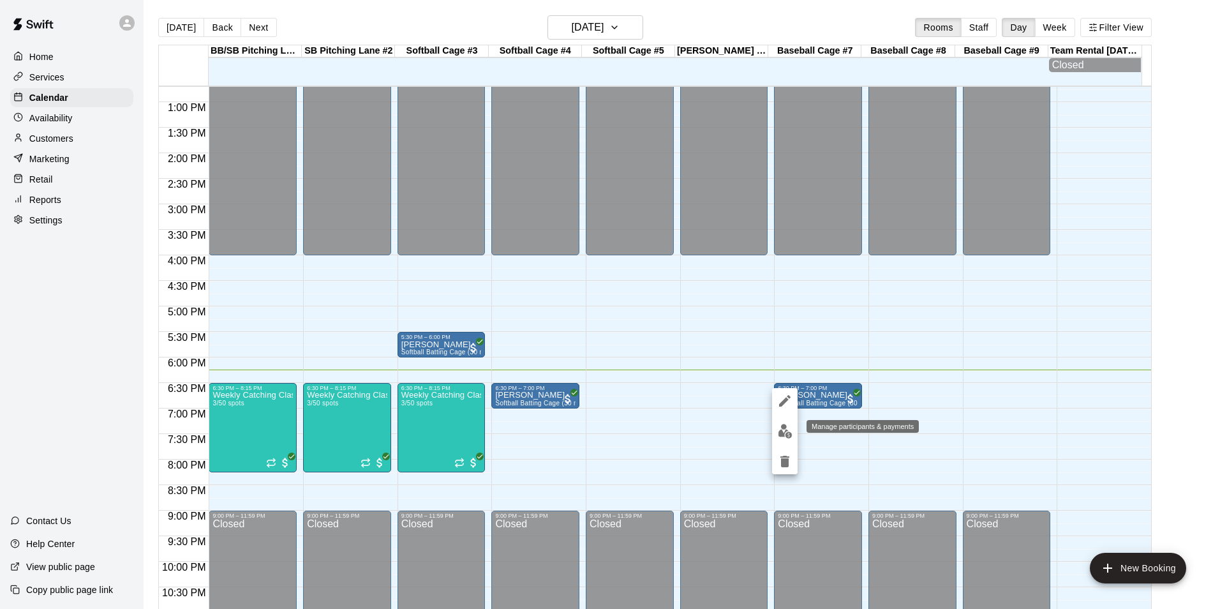
click at [786, 434] on img "edit" at bounding box center [785, 431] width 15 height 15
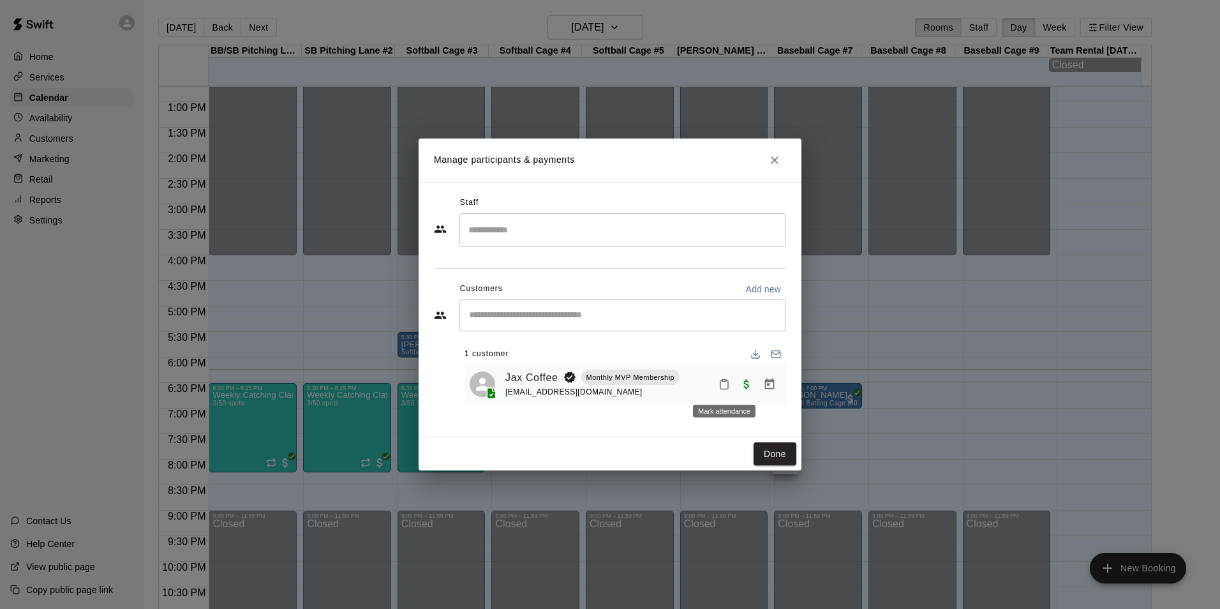
click at [726, 386] on icon "Mark attendance" at bounding box center [724, 384] width 11 height 11
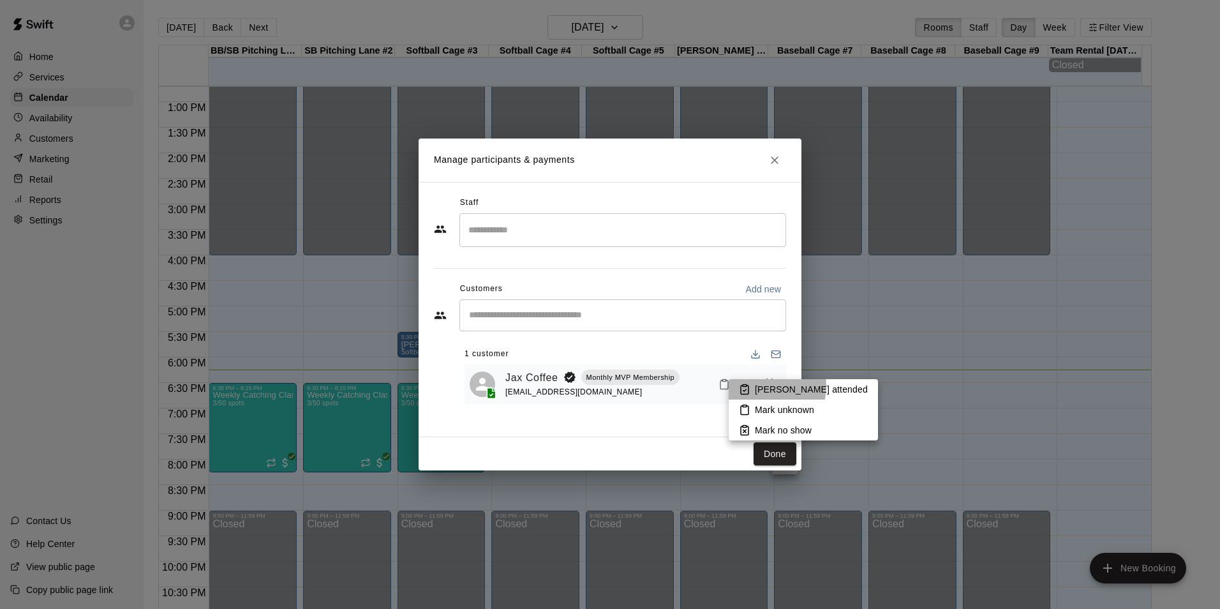
click at [759, 386] on p "Mark attended" at bounding box center [811, 389] width 113 height 13
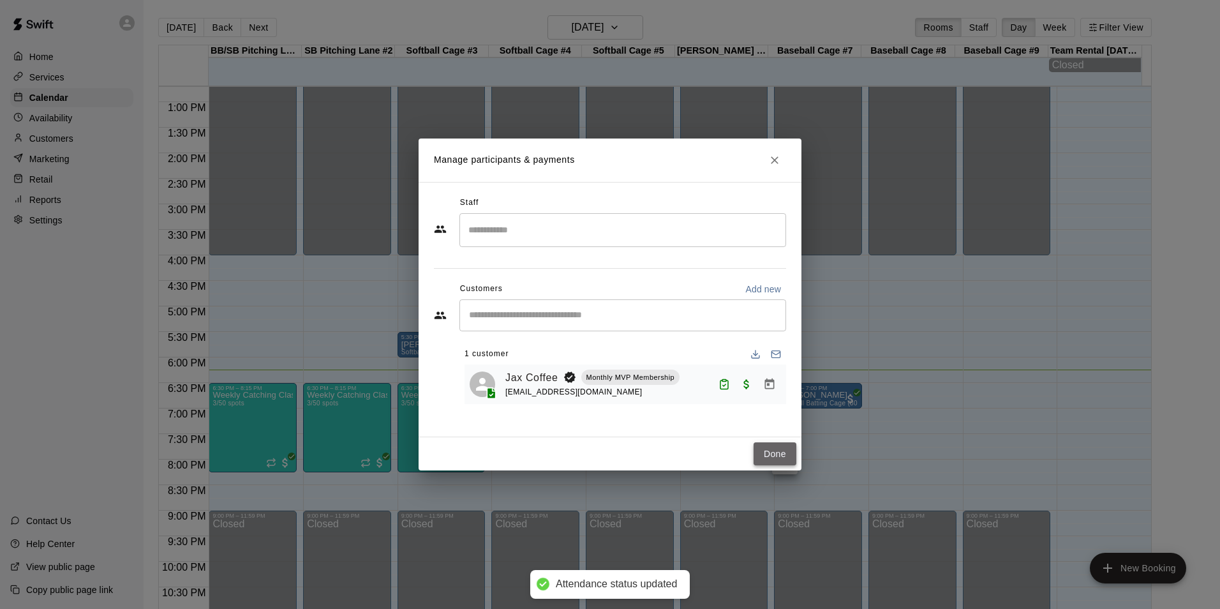
click at [778, 451] on button "Done" at bounding box center [775, 454] width 43 height 24
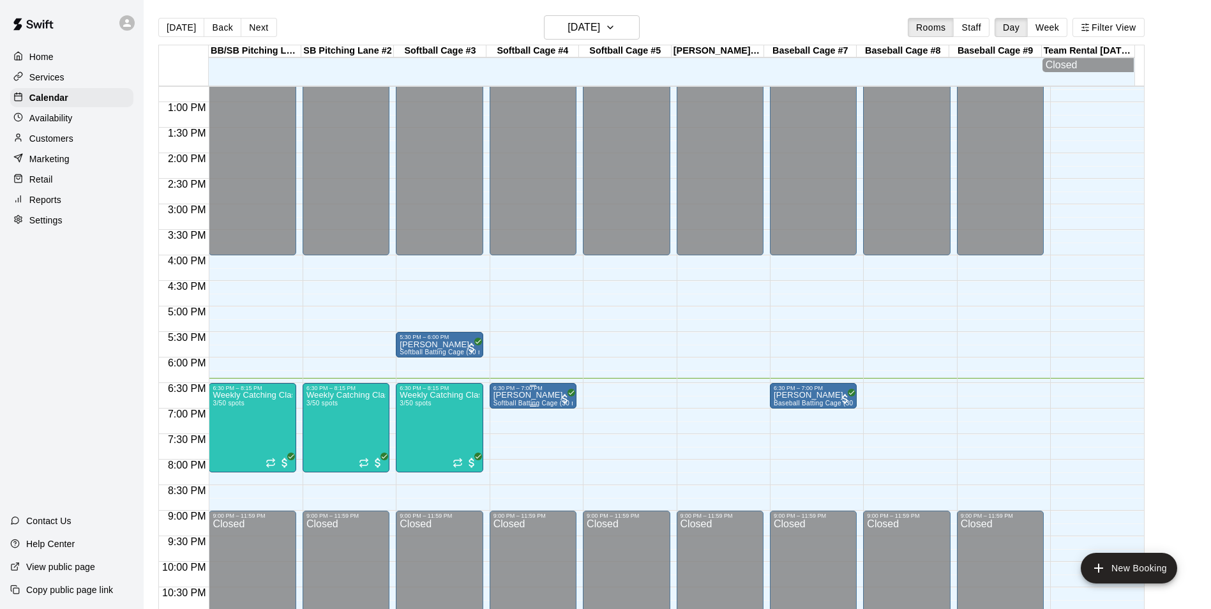
click at [534, 405] on span "Softball Batting Cage (30 min)" at bounding box center [538, 403] width 91 height 7
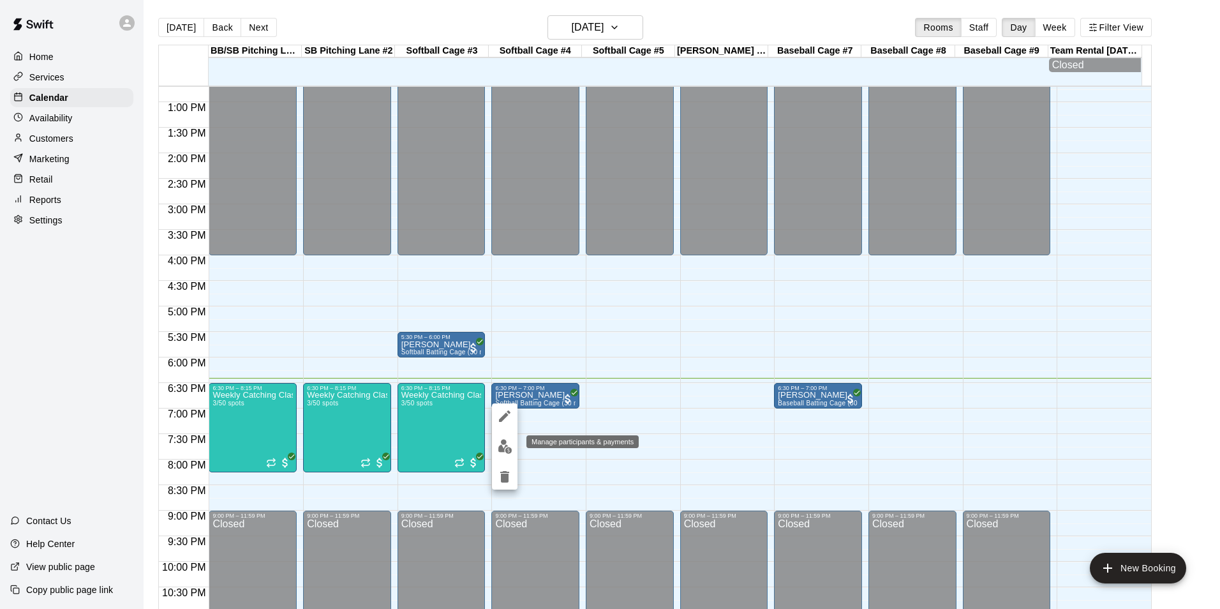
click at [505, 451] on img "edit" at bounding box center [505, 446] width 15 height 15
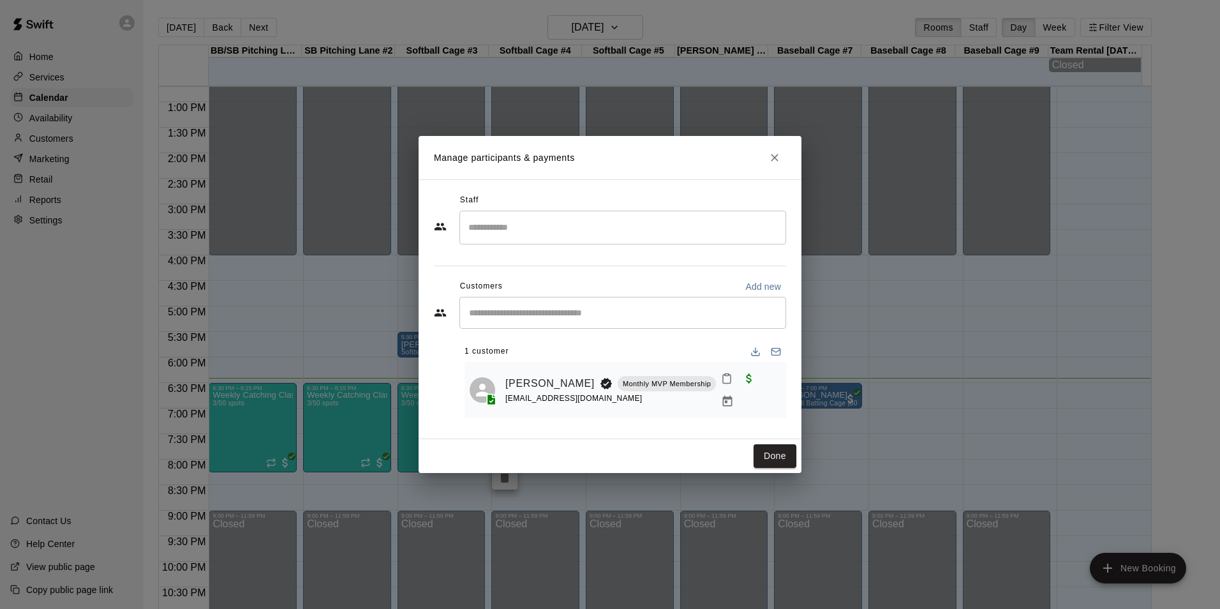
click at [721, 381] on icon "Mark attendance" at bounding box center [726, 378] width 11 height 11
click at [739, 391] on li "Mark attended" at bounding box center [803, 389] width 149 height 20
click at [773, 454] on button "Done" at bounding box center [775, 456] width 43 height 24
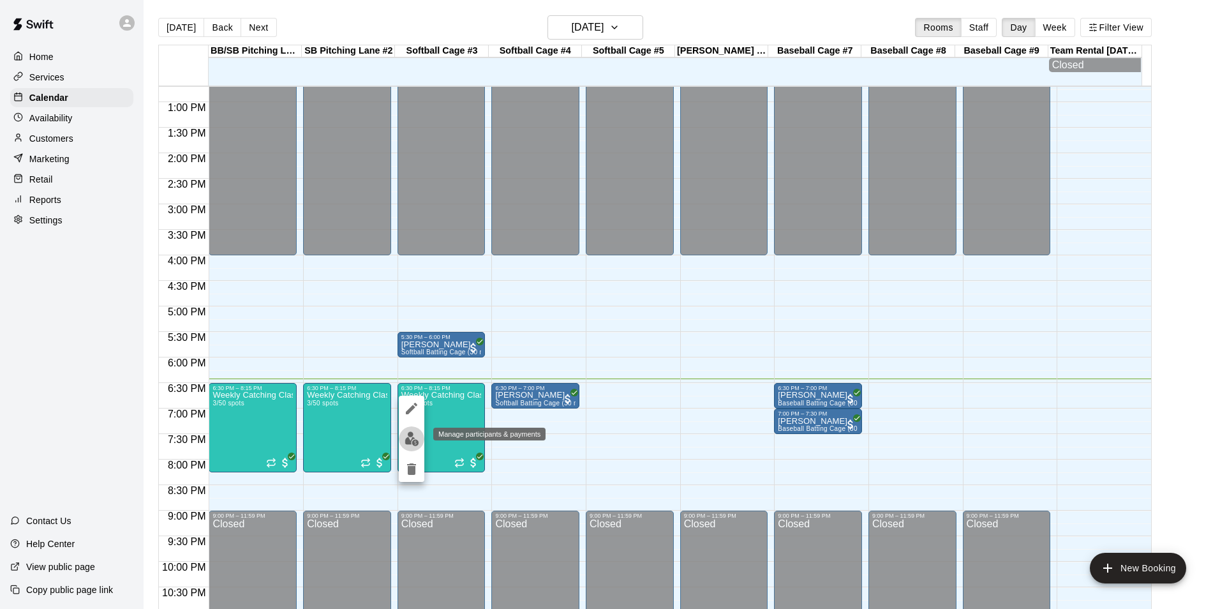
click at [417, 437] on img "edit" at bounding box center [412, 439] width 15 height 15
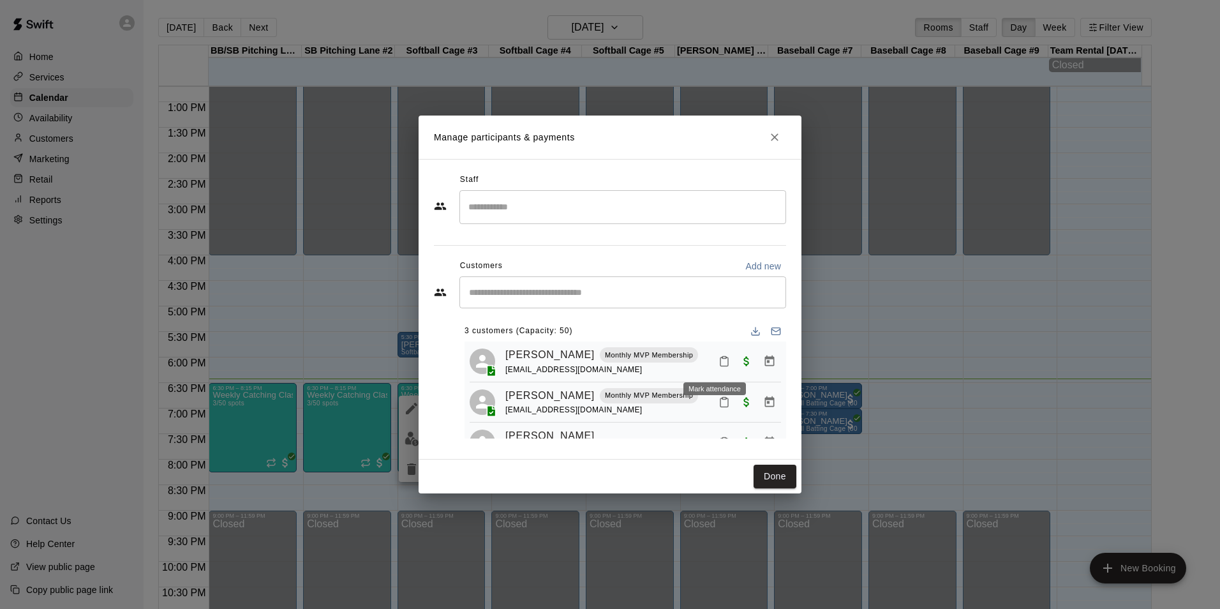
click at [719, 363] on icon "Mark attendance" at bounding box center [724, 361] width 11 height 11
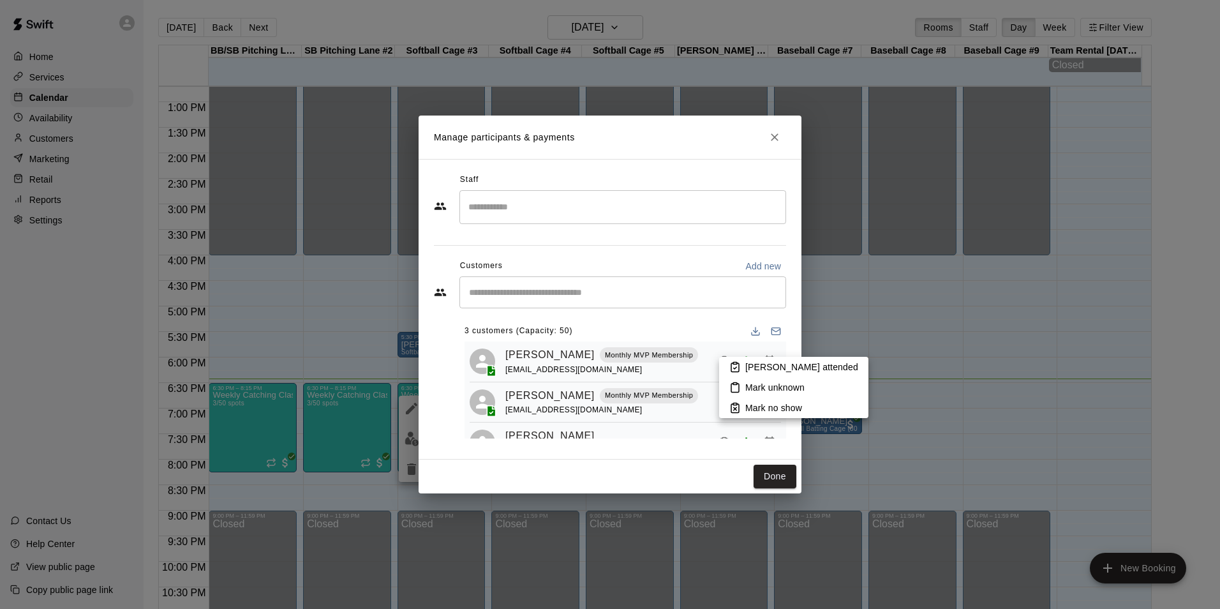
click at [738, 372] on icon at bounding box center [736, 367] width 8 height 9
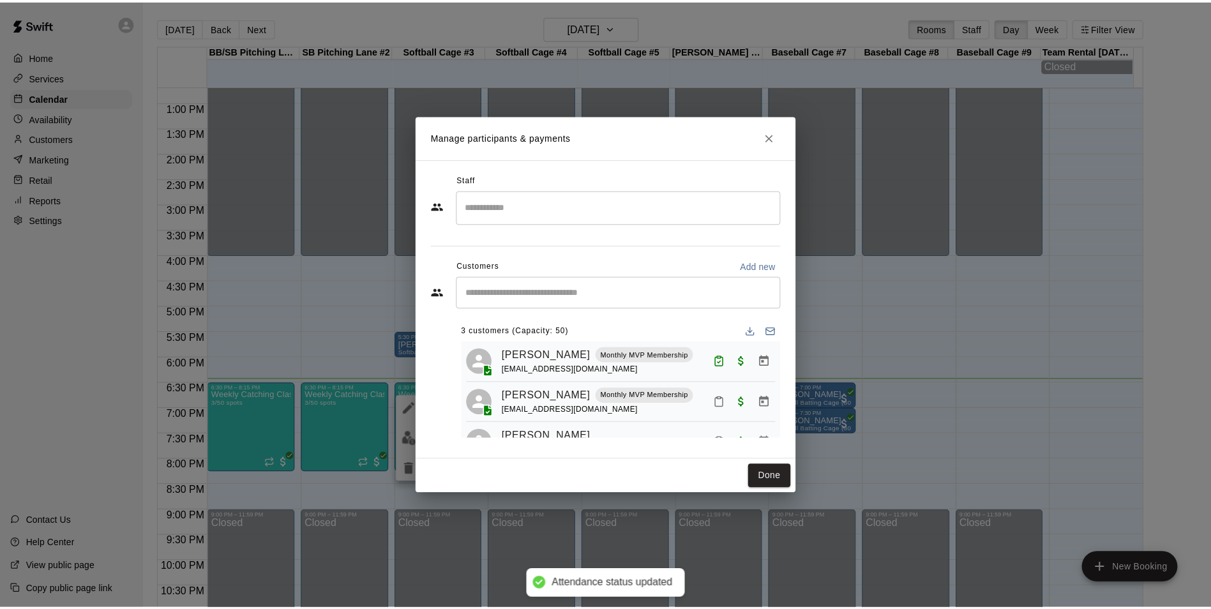
scroll to position [36, 0]
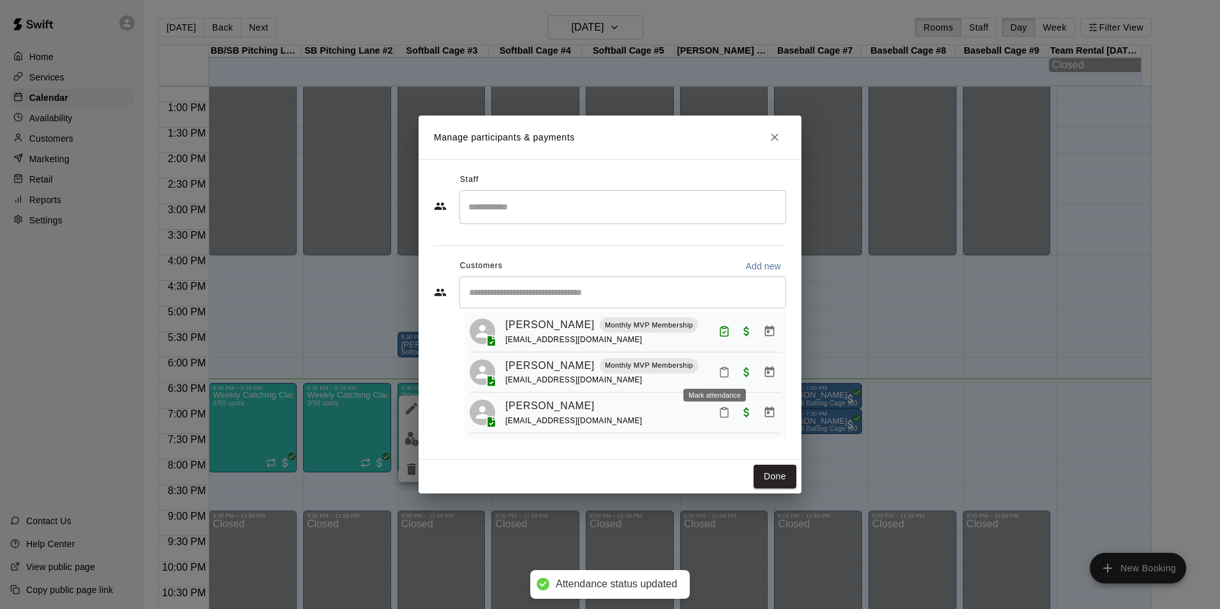
click at [719, 367] on icon "Mark attendance" at bounding box center [724, 371] width 11 height 11
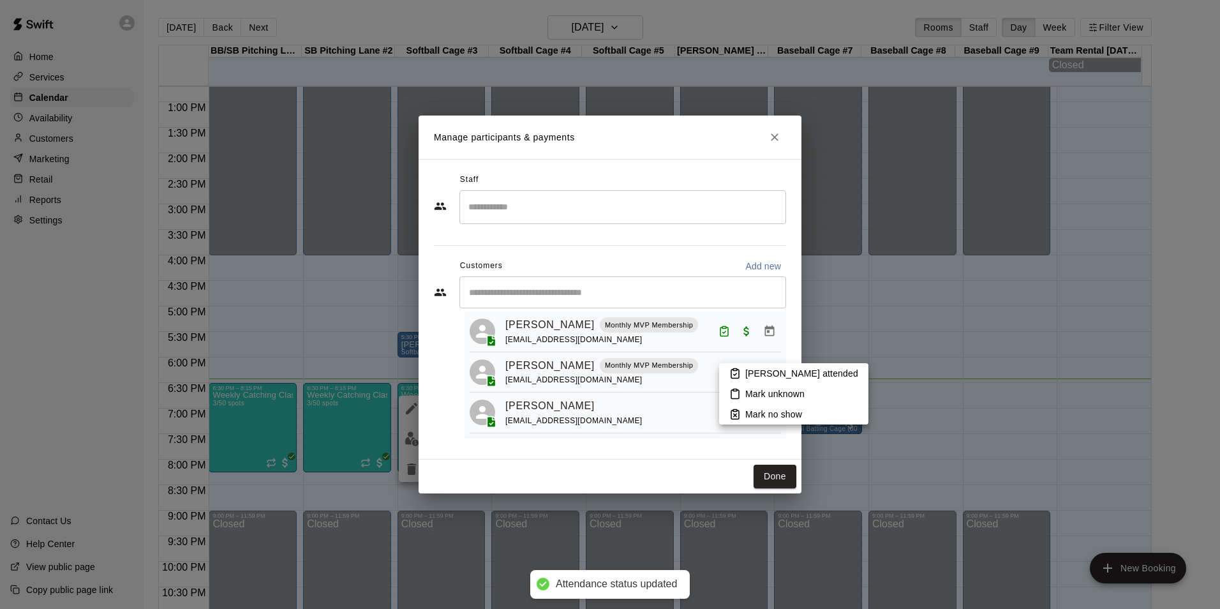
click at [738, 377] on icon at bounding box center [735, 373] width 11 height 11
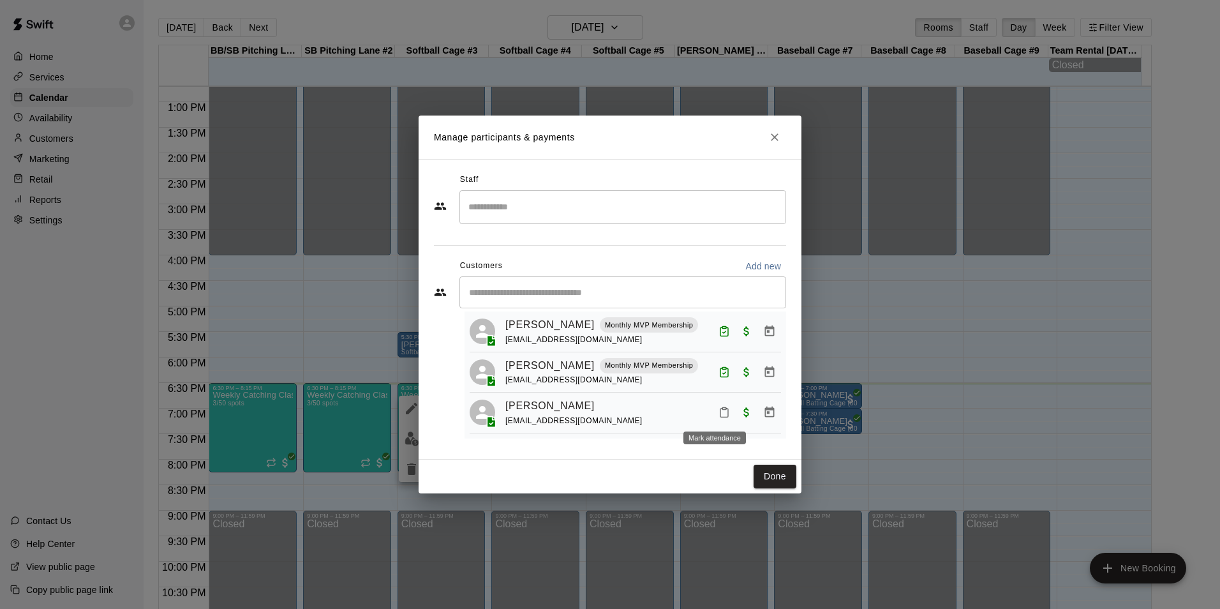
click at [719, 416] on icon "Mark attendance" at bounding box center [724, 412] width 11 height 11
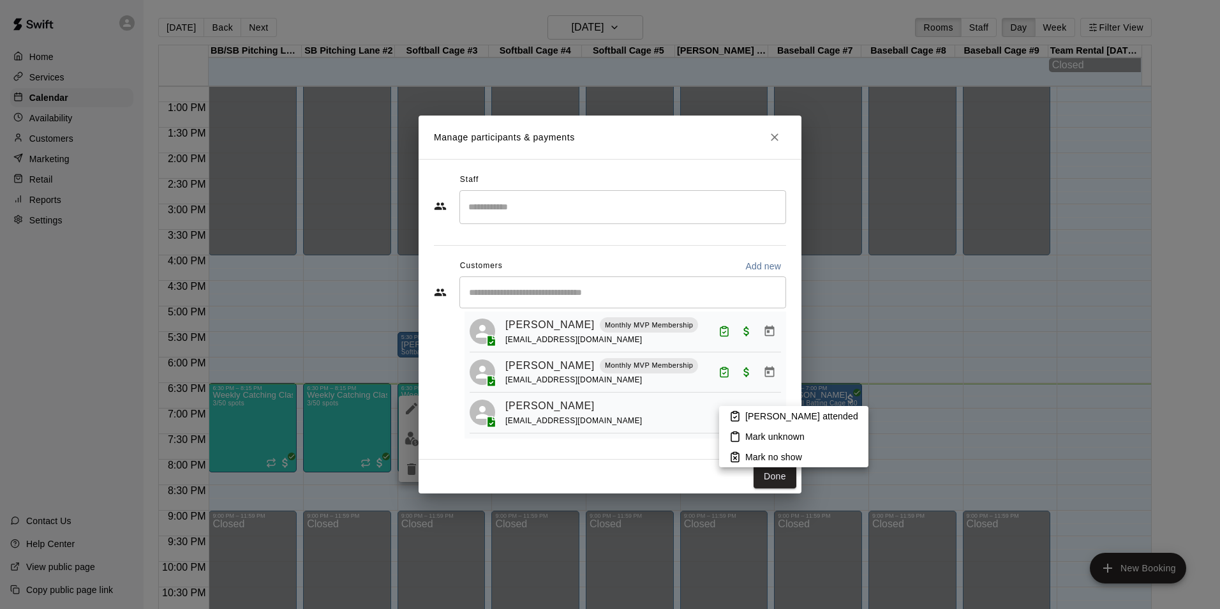
click at [767, 413] on p "Mark attended" at bounding box center [802, 416] width 113 height 13
click at [779, 475] on button "Done" at bounding box center [775, 477] width 43 height 24
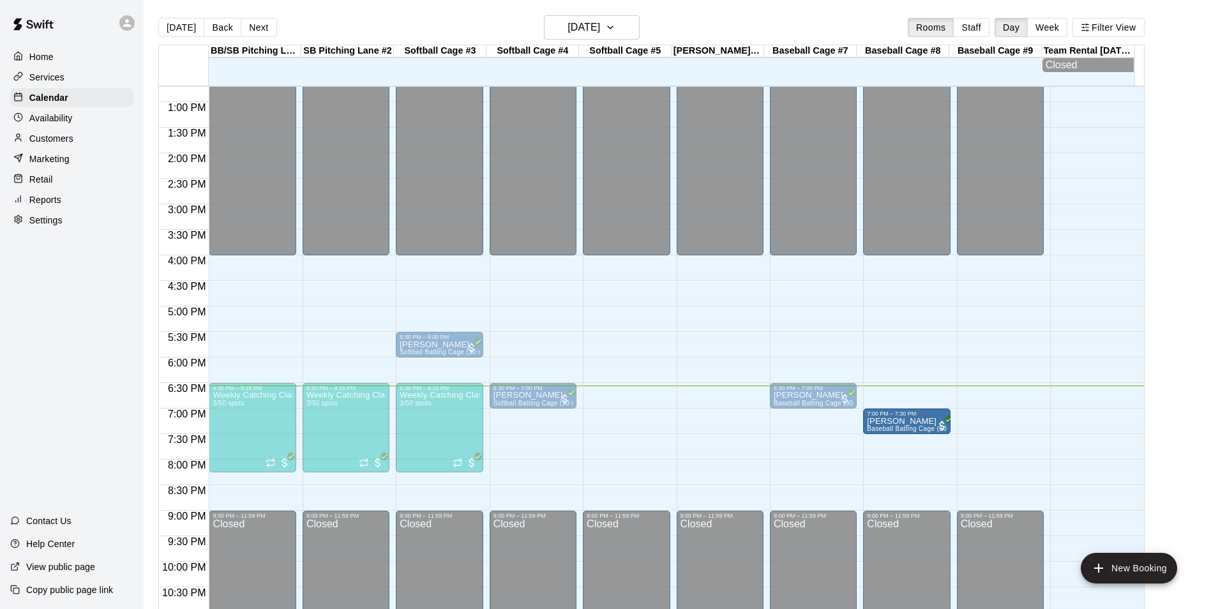
drag, startPoint x: 829, startPoint y: 426, endPoint x: 889, endPoint y: 429, distance: 60.1
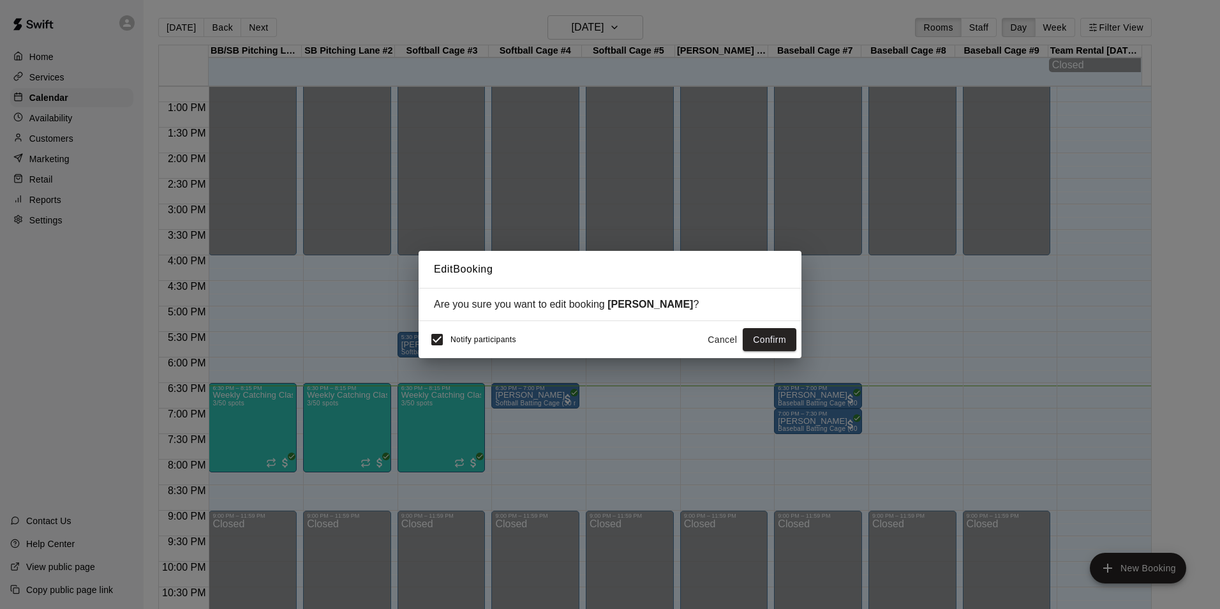
click at [463, 341] on span "Notify participants" at bounding box center [484, 339] width 66 height 9
click at [776, 336] on button "Confirm" at bounding box center [770, 340] width 54 height 24
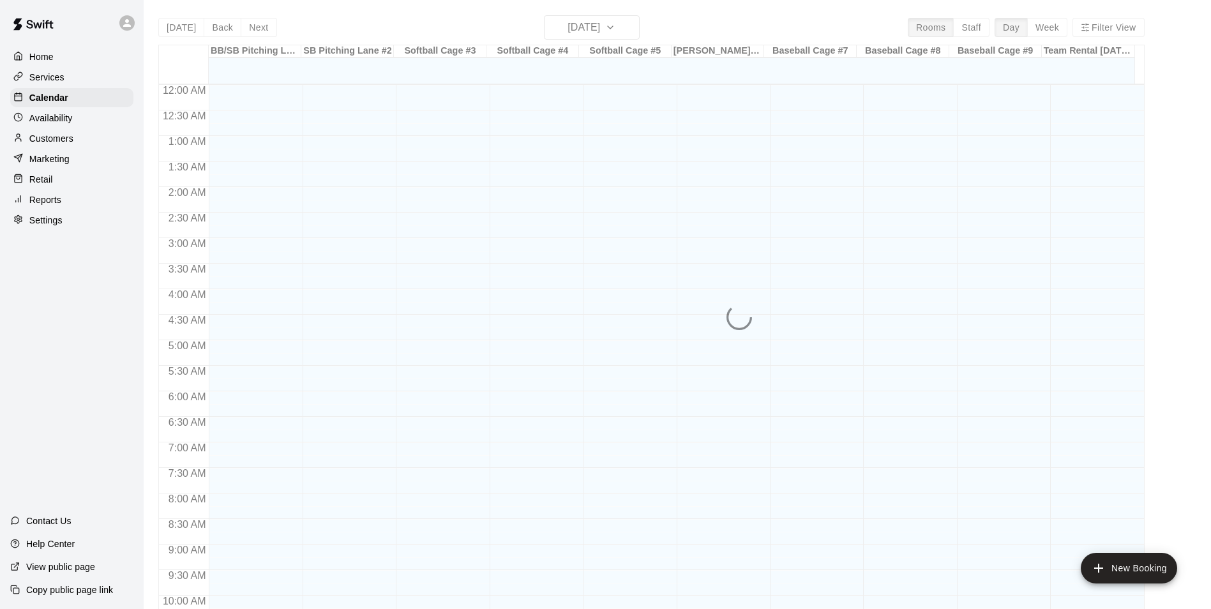
scroll to position [649, 0]
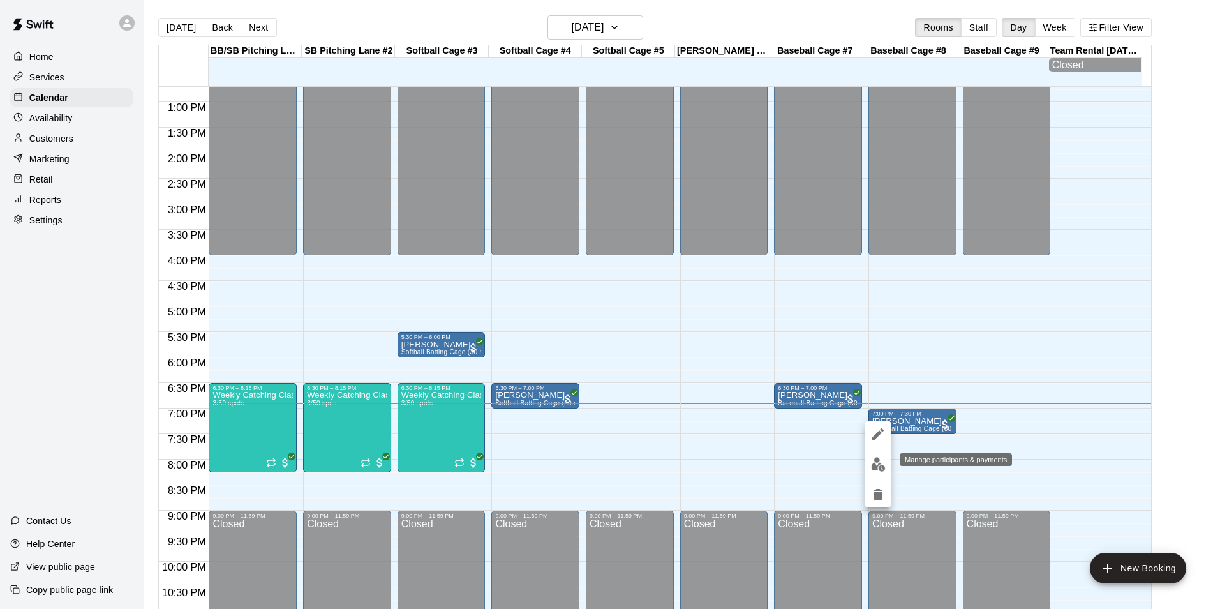
click at [871, 463] on img "edit" at bounding box center [878, 464] width 15 height 15
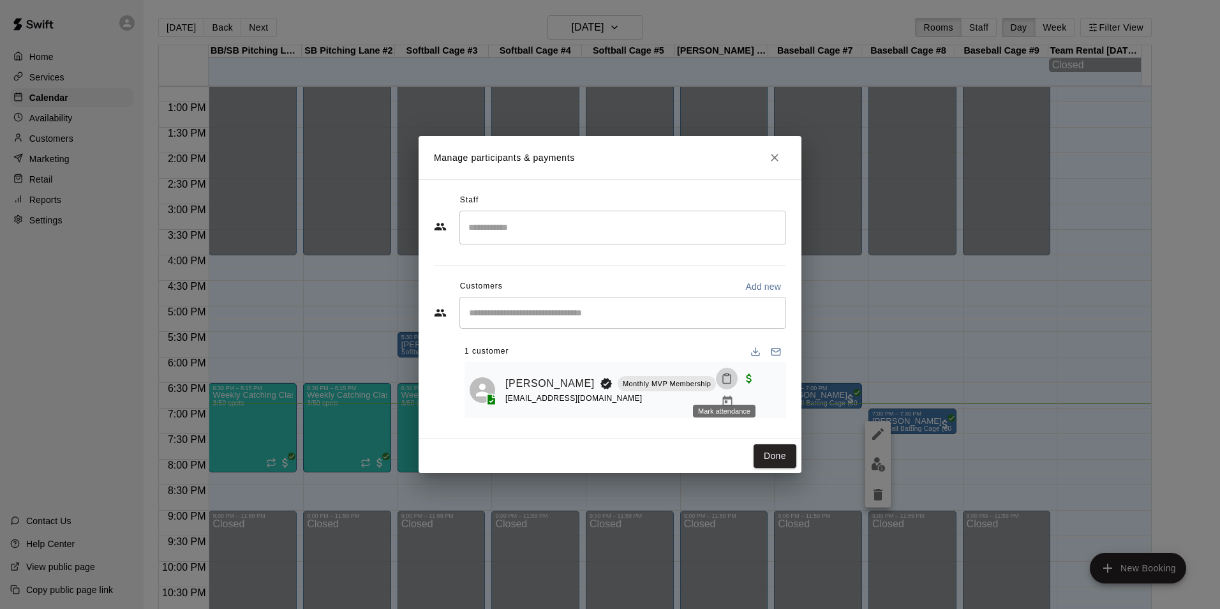
click at [725, 381] on icon "Mark attendance" at bounding box center [726, 378] width 11 height 11
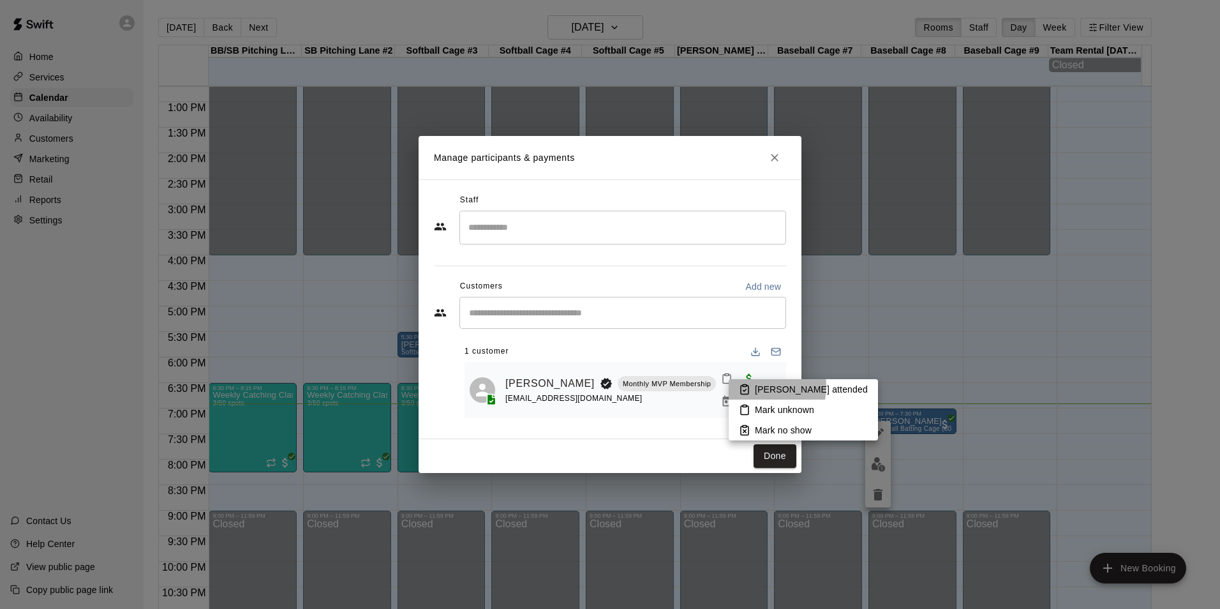
click at [755, 387] on p "[PERSON_NAME] attended" at bounding box center [811, 389] width 113 height 13
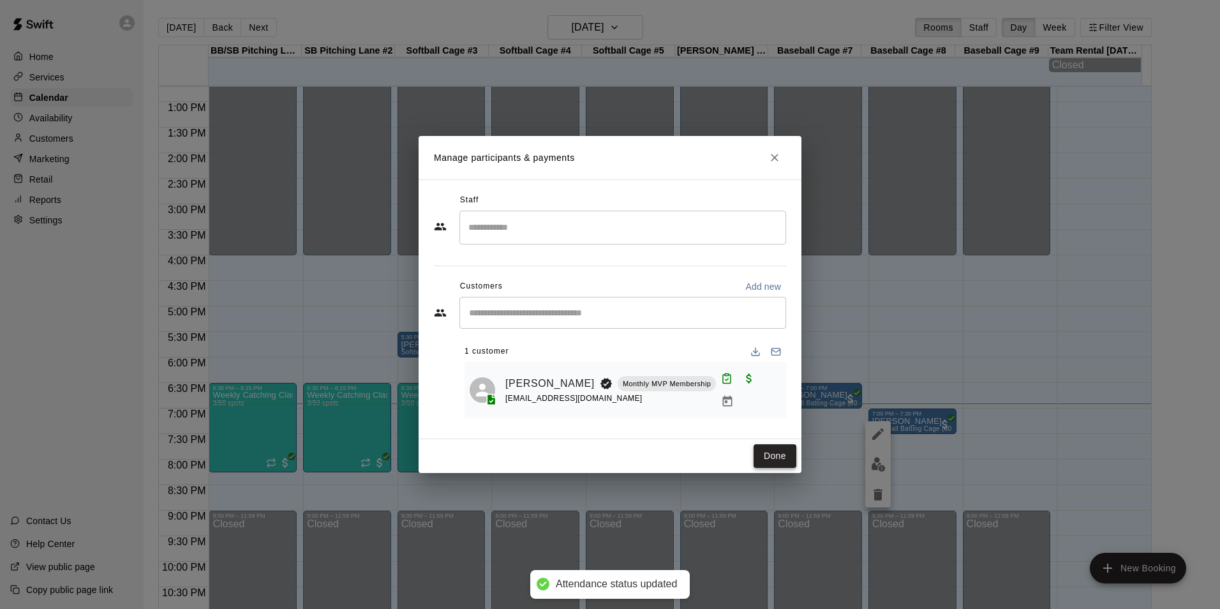
click at [775, 450] on button "Done" at bounding box center [775, 456] width 43 height 24
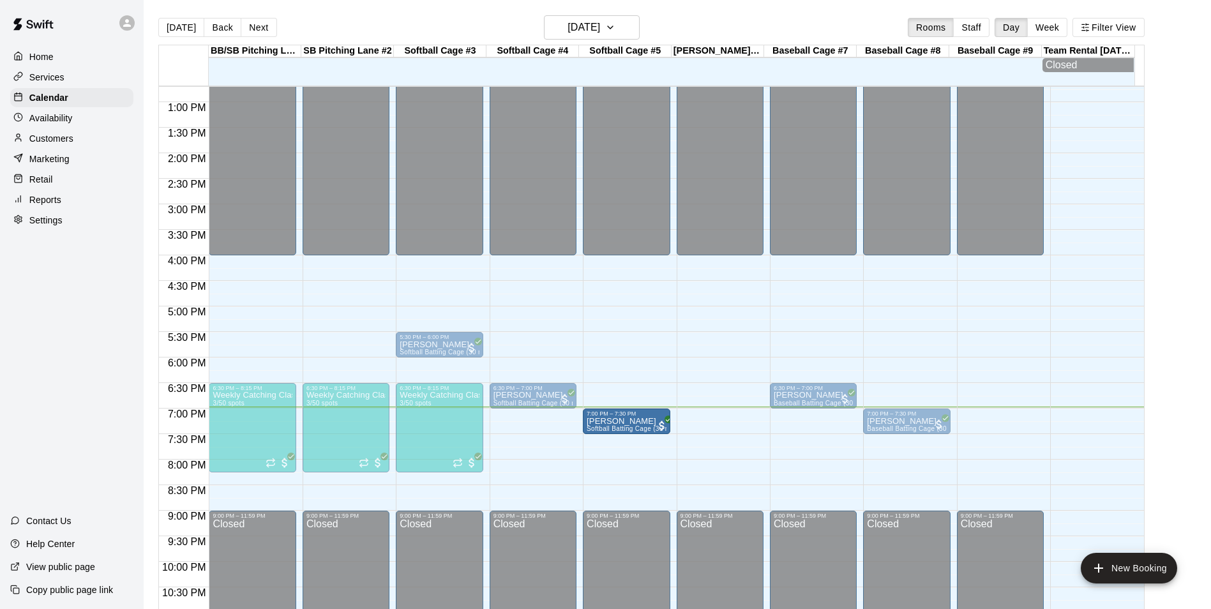
drag, startPoint x: 530, startPoint y: 426, endPoint x: 588, endPoint y: 427, distance: 57.5
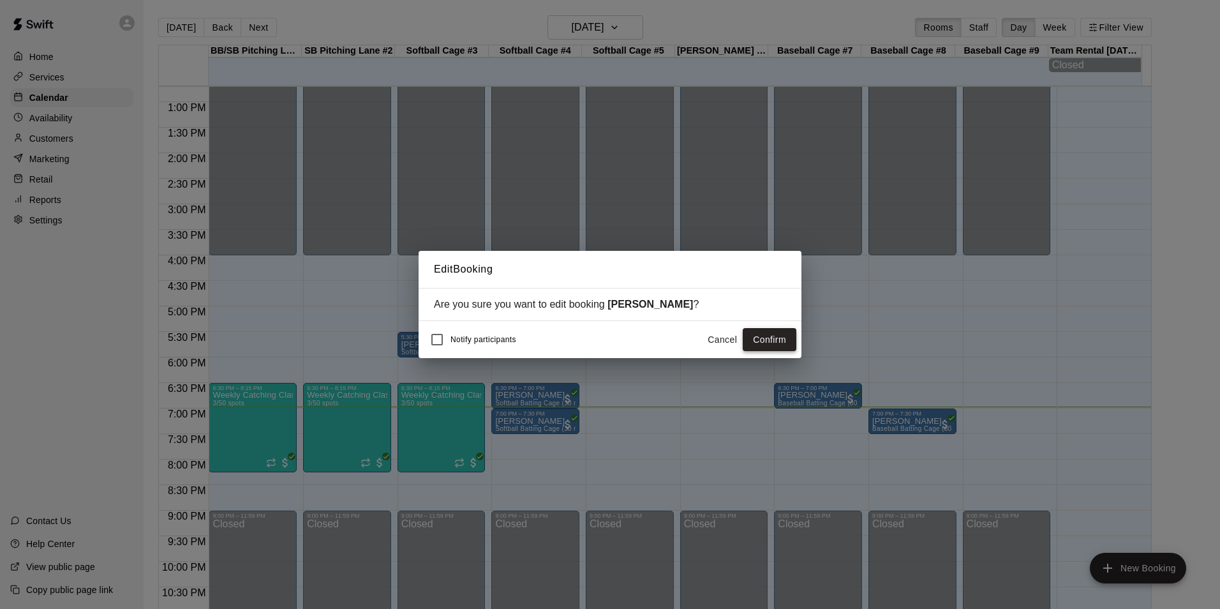
click at [774, 336] on button "Confirm" at bounding box center [770, 340] width 54 height 24
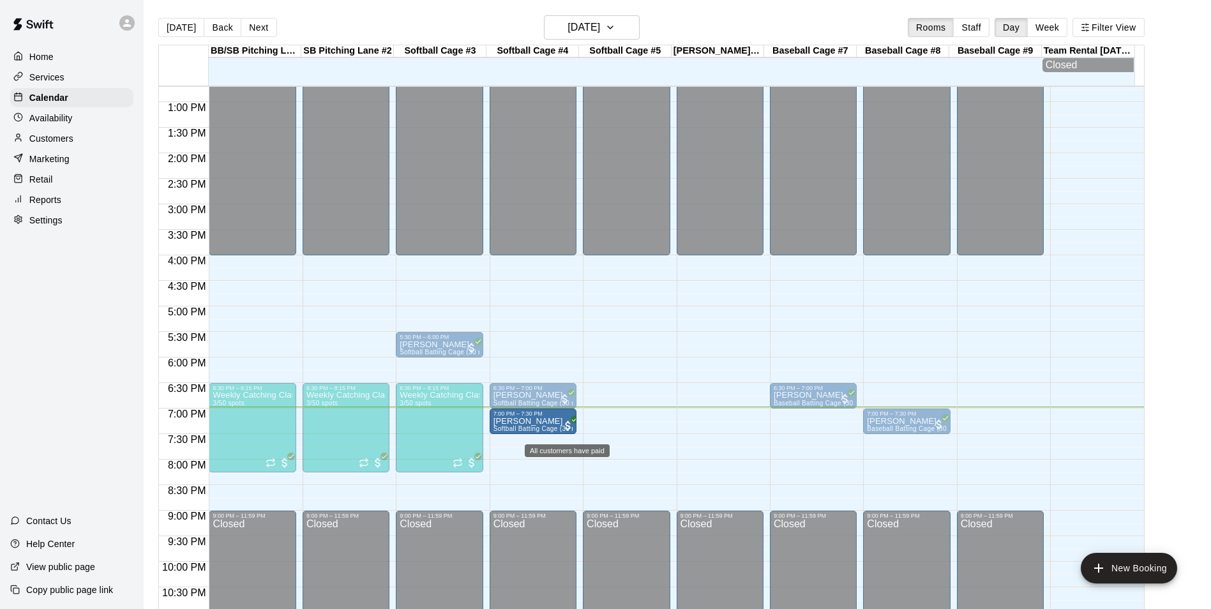
drag, startPoint x: 641, startPoint y: 417, endPoint x: 568, endPoint y: 425, distance: 73.2
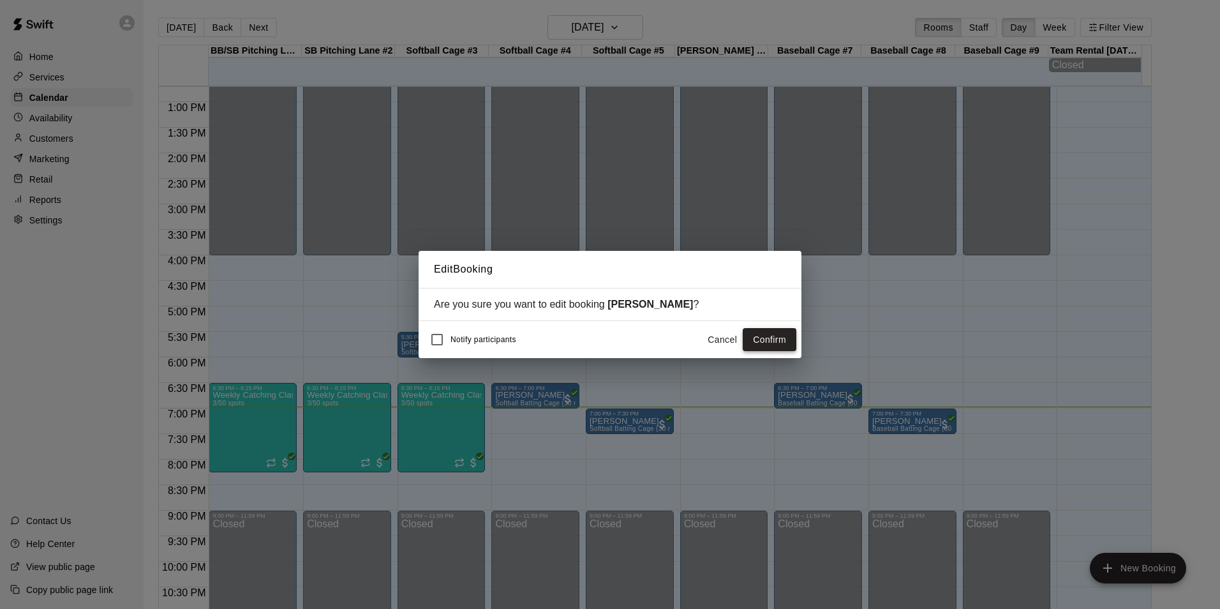
click at [770, 339] on button "Confirm" at bounding box center [770, 340] width 54 height 24
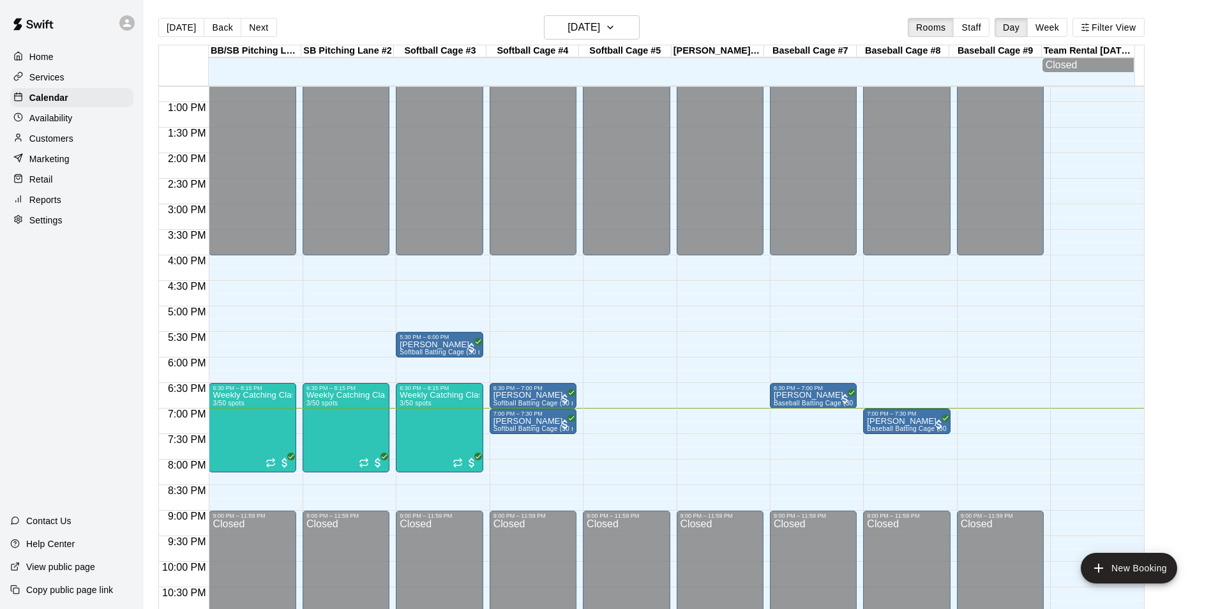
click at [598, 386] on div "12:00 AM – 4:00 PM Closed 9:00 PM – 11:59 PM Closed" at bounding box center [626, 51] width 87 height 1226
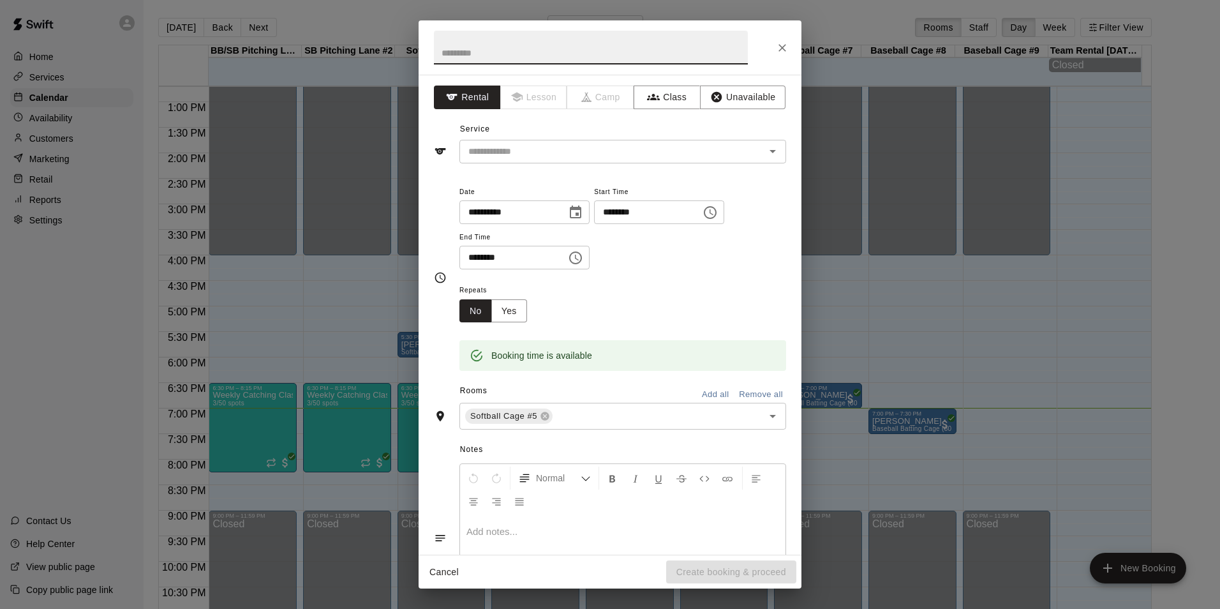
click at [473, 260] on input "********" at bounding box center [509, 258] width 98 height 24
type input "********"
drag, startPoint x: 733, startPoint y: 100, endPoint x: 732, endPoint y: 109, distance: 8.4
click at [734, 99] on button "Unavailable" at bounding box center [743, 98] width 86 height 24
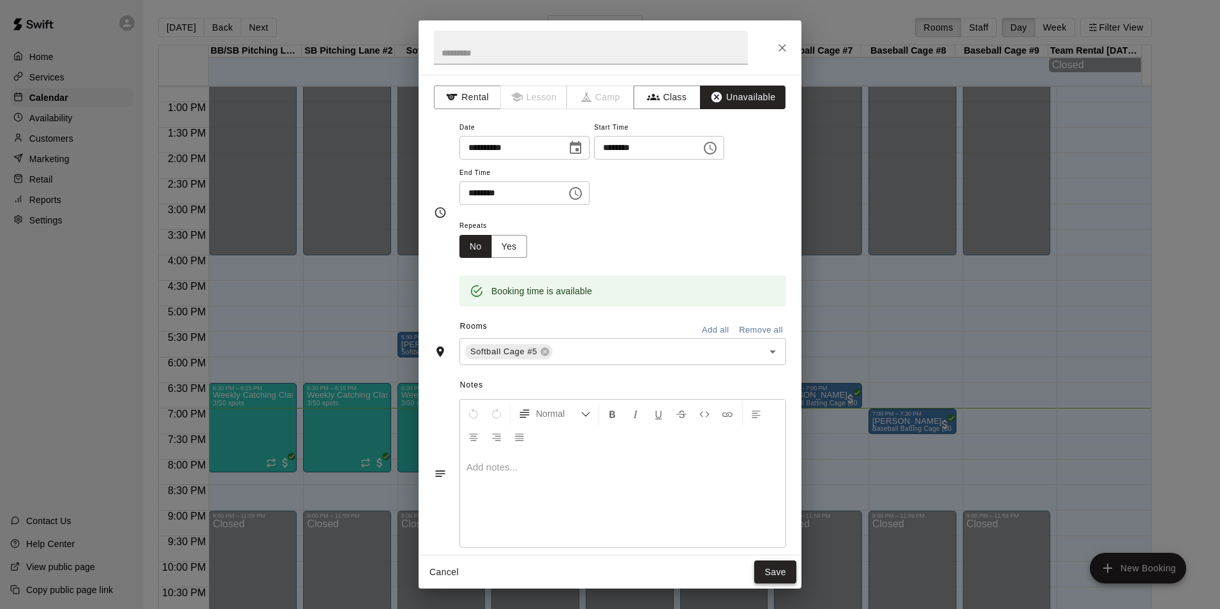
click at [784, 575] on button "Save" at bounding box center [775, 572] width 42 height 24
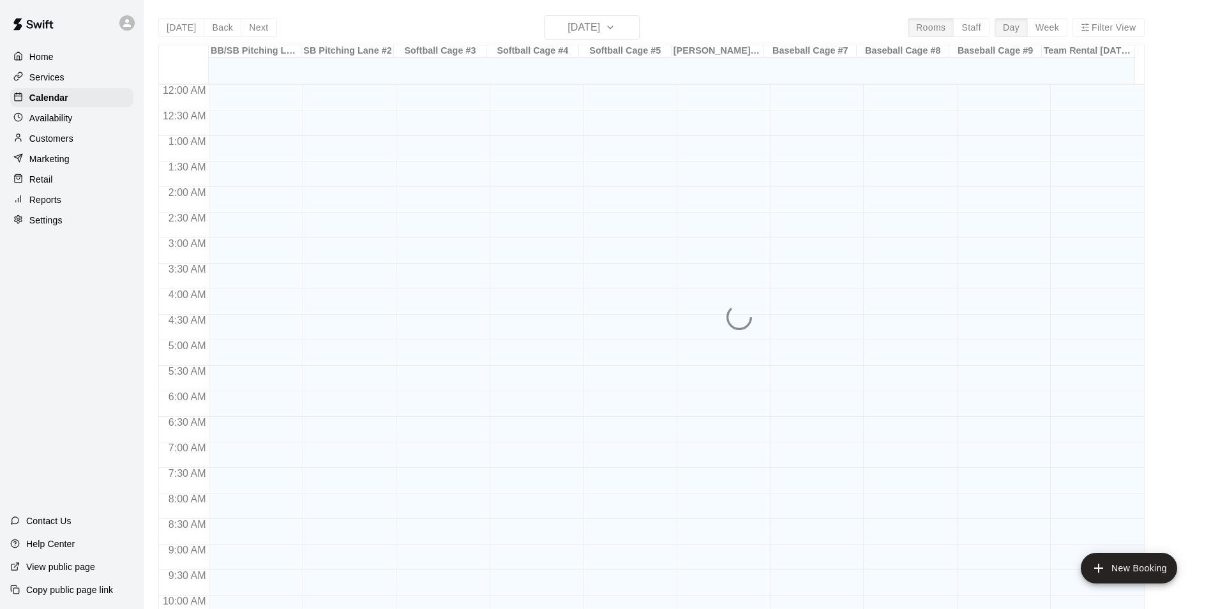
scroll to position [649, 0]
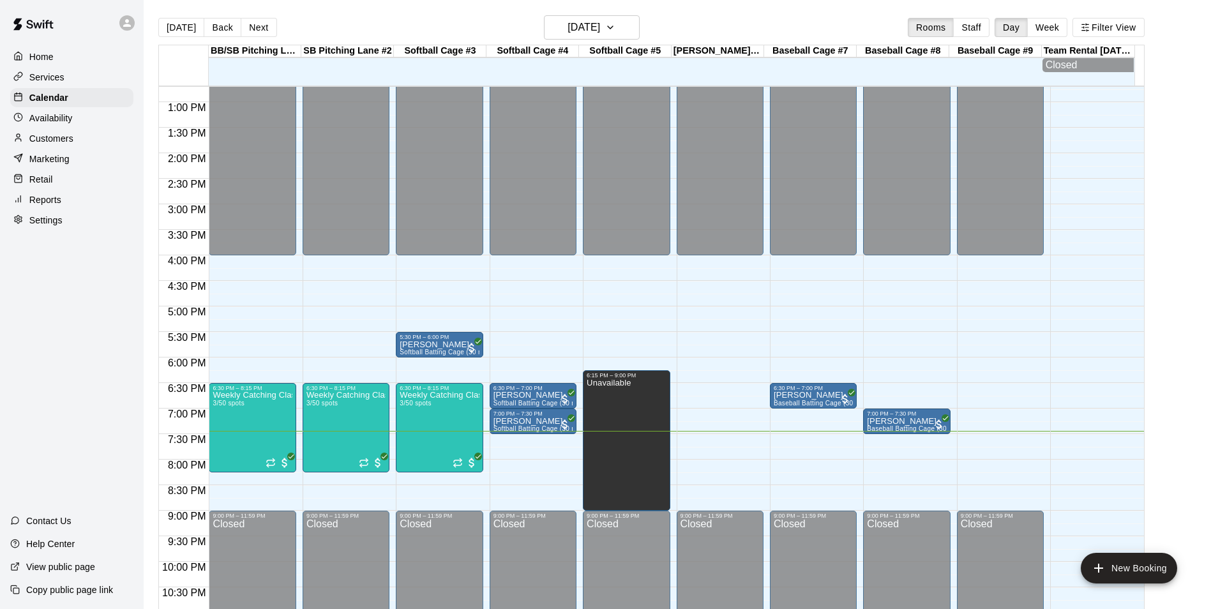
click at [215, 493] on div "12:00 AM – 4:00 PM Closed 6:30 PM – 8:15 PM Weekly Catching Class (Ages [DEMOGR…" at bounding box center [252, 51] width 87 height 1226
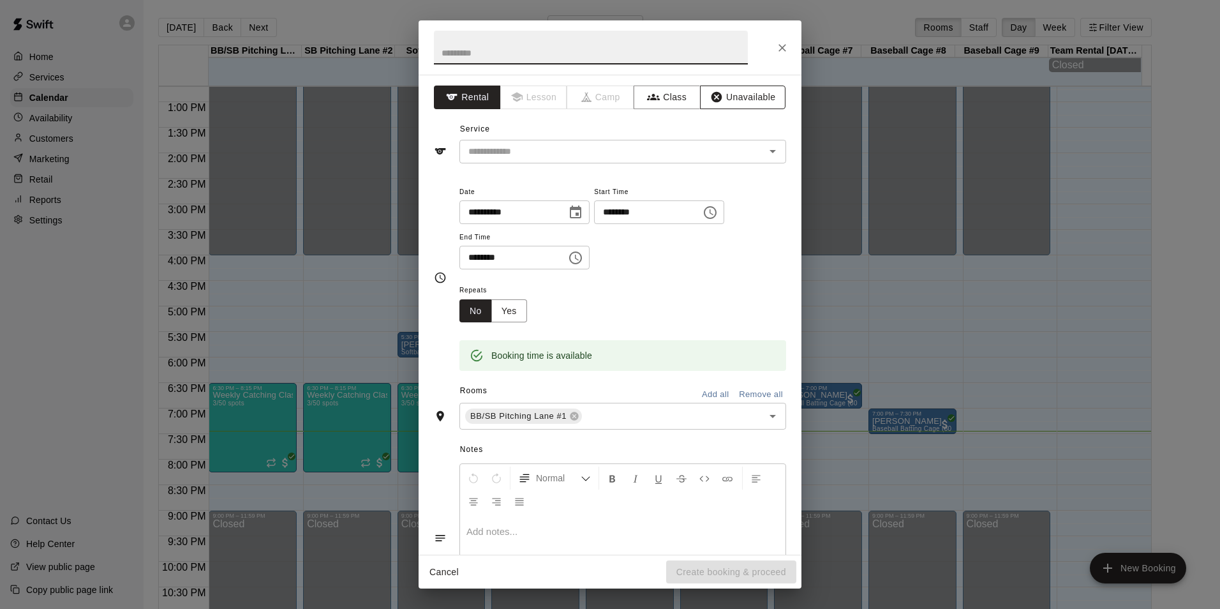
click at [737, 101] on button "Unavailable" at bounding box center [743, 98] width 86 height 24
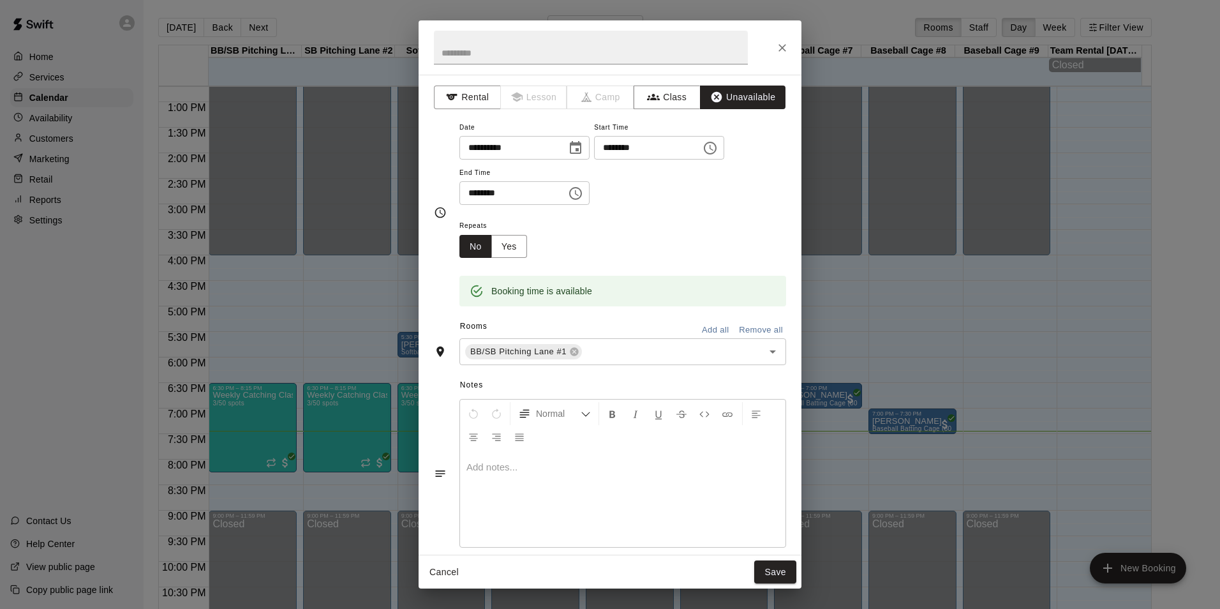
click at [710, 330] on button "Add all" at bounding box center [715, 330] width 41 height 20
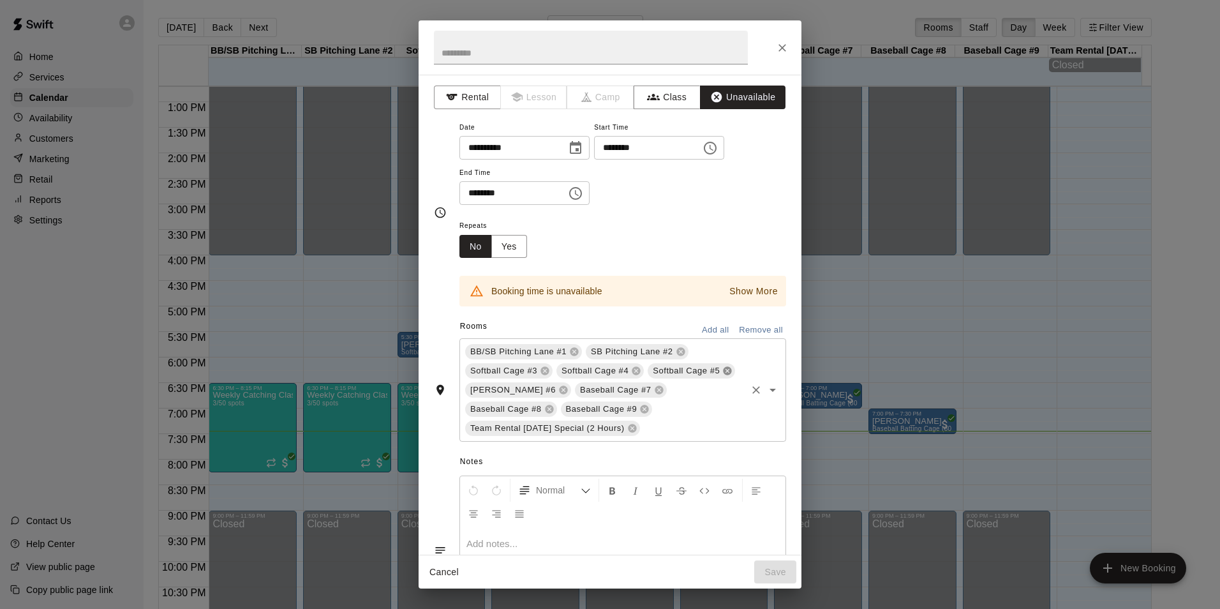
click at [724, 375] on icon at bounding box center [728, 371] width 8 height 8
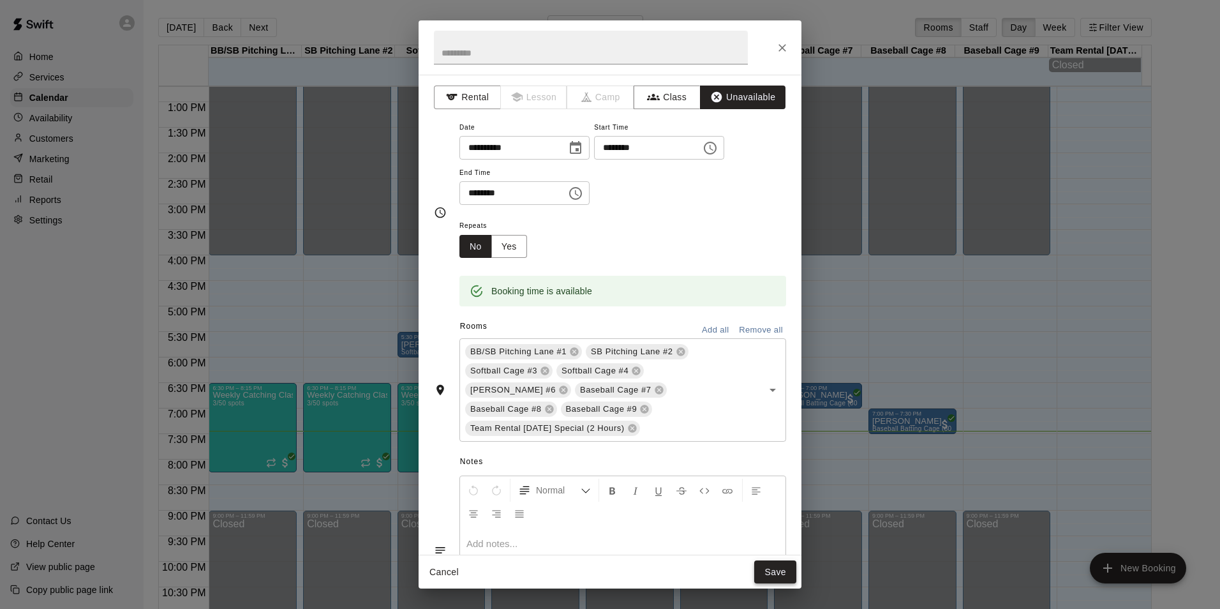
click at [775, 571] on button "Save" at bounding box center [775, 572] width 42 height 24
